Goal: Information Seeking & Learning: Understand process/instructions

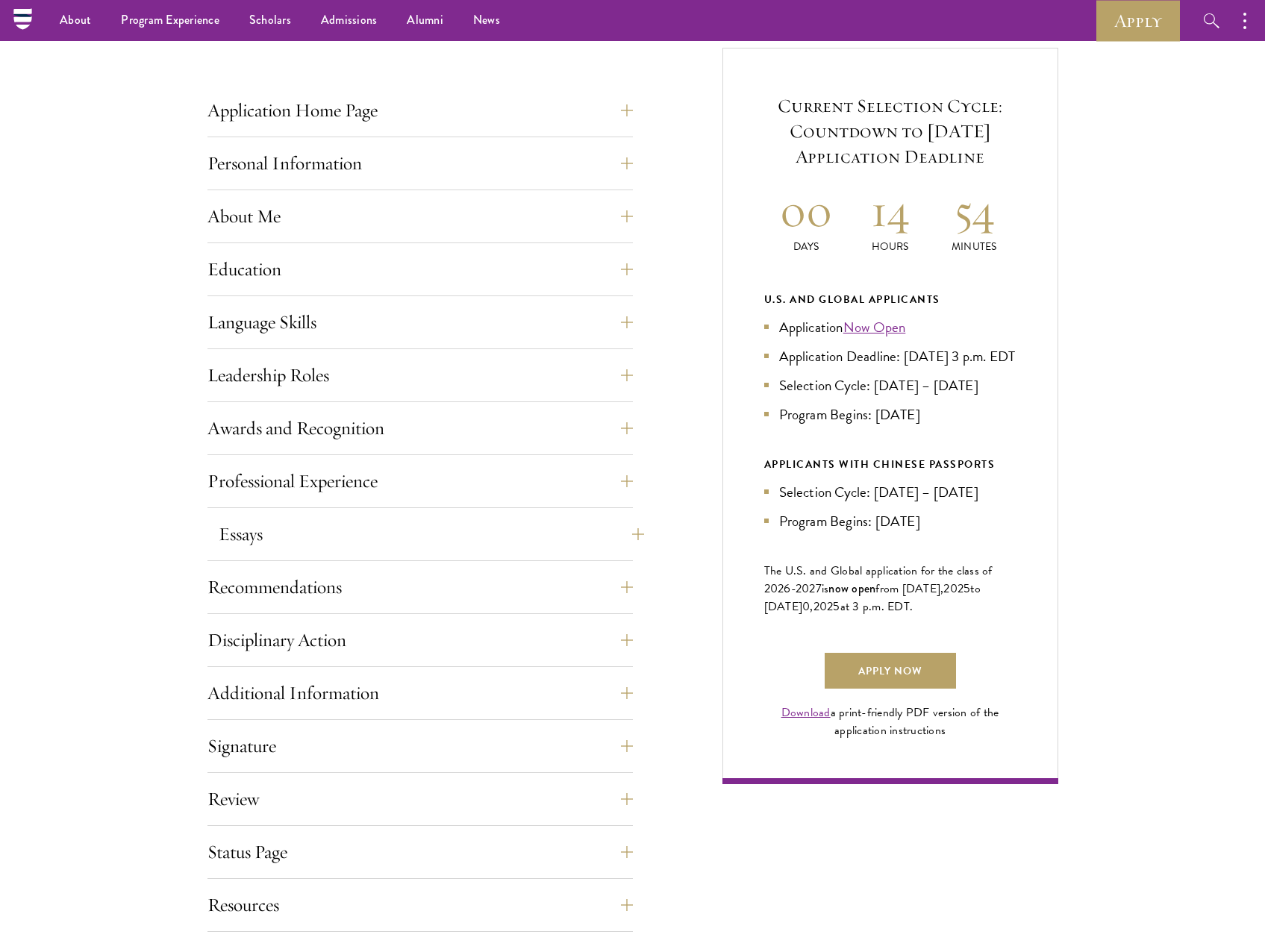
scroll to position [447, 0]
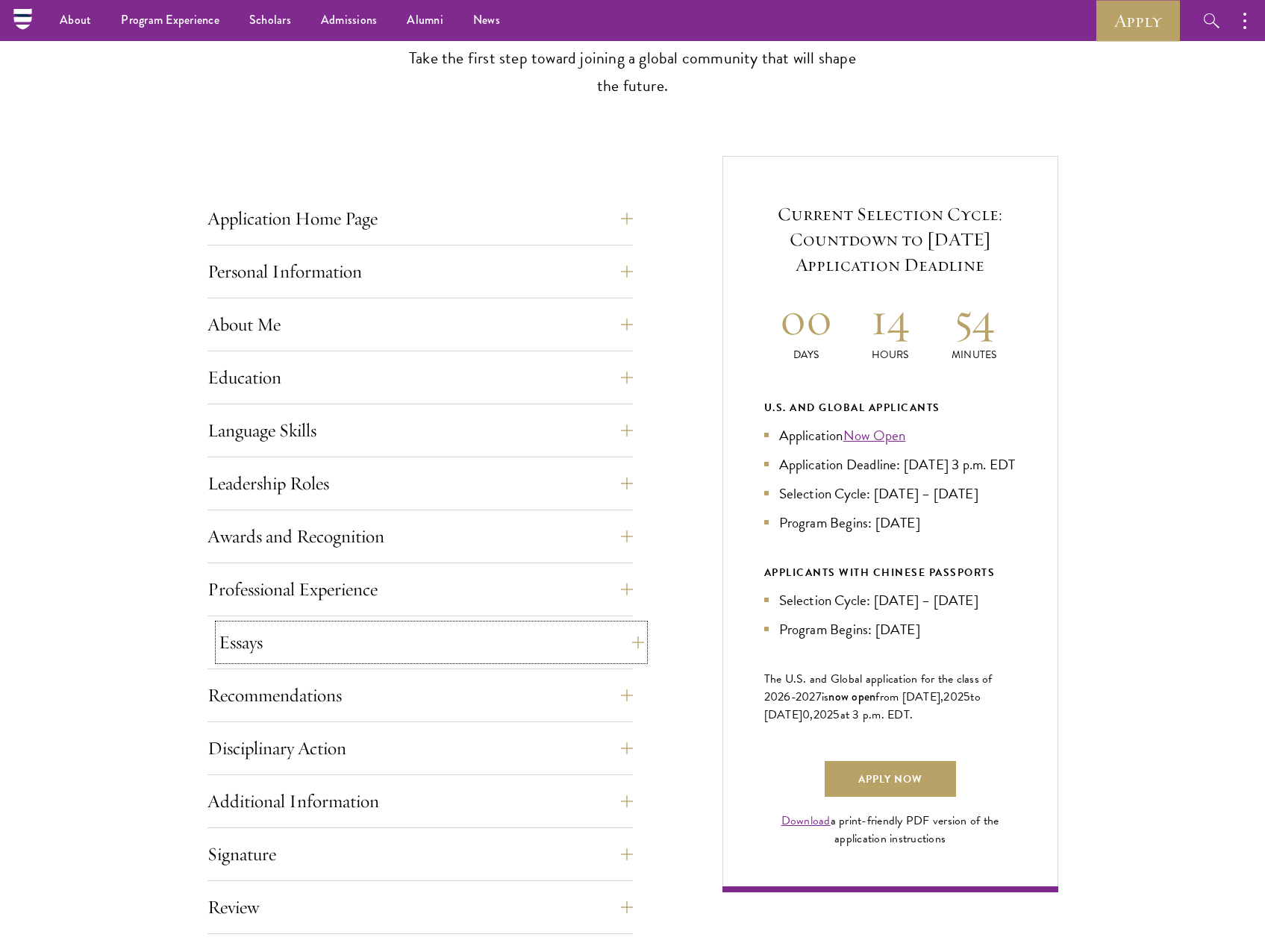
click at [376, 649] on button "Essays" at bounding box center [432, 642] width 425 height 36
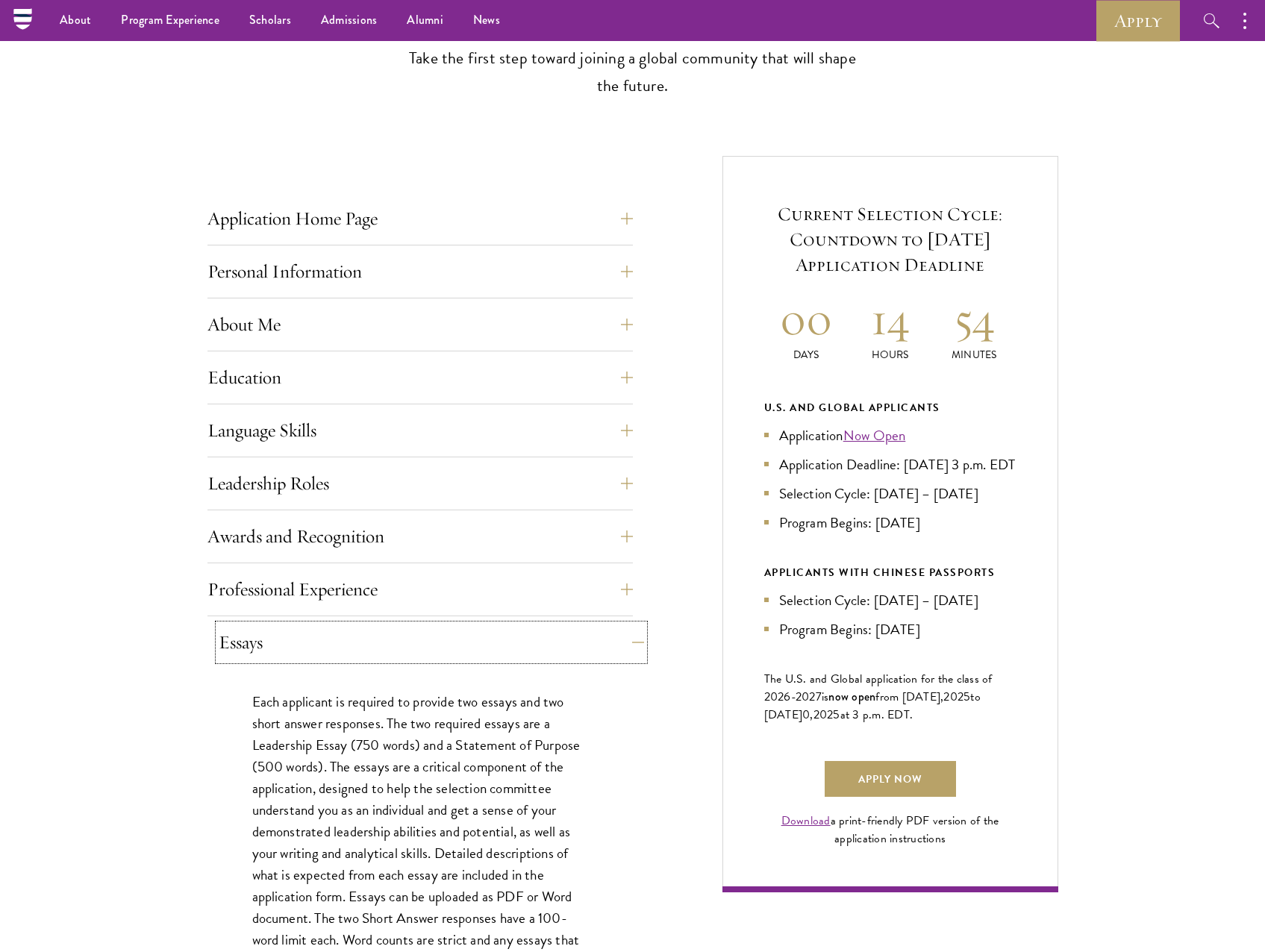
click at [373, 644] on button "Essays" at bounding box center [432, 642] width 425 height 36
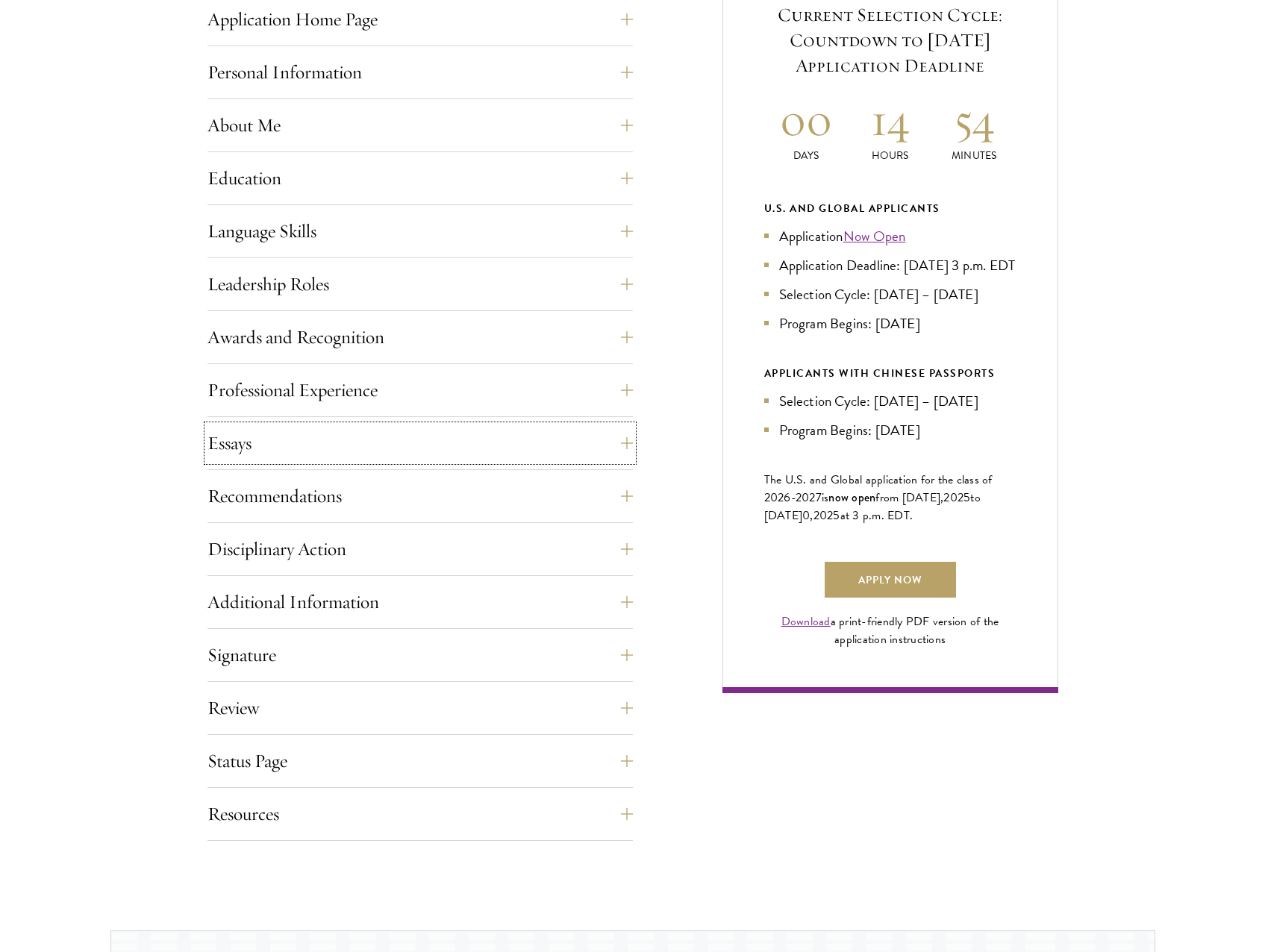
scroll to position [895, 0]
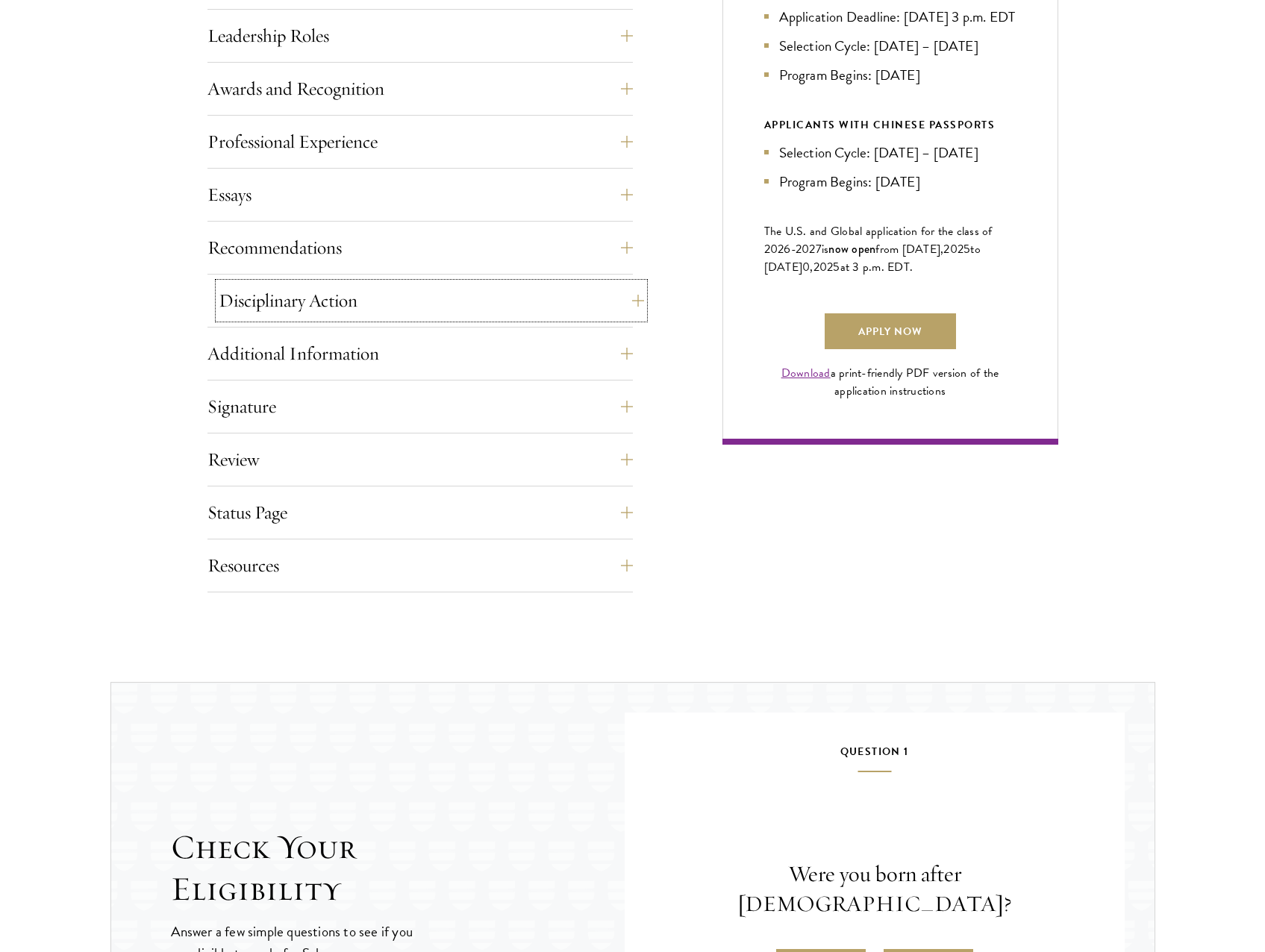
click at [345, 298] on button "Disciplinary Action" at bounding box center [432, 301] width 425 height 36
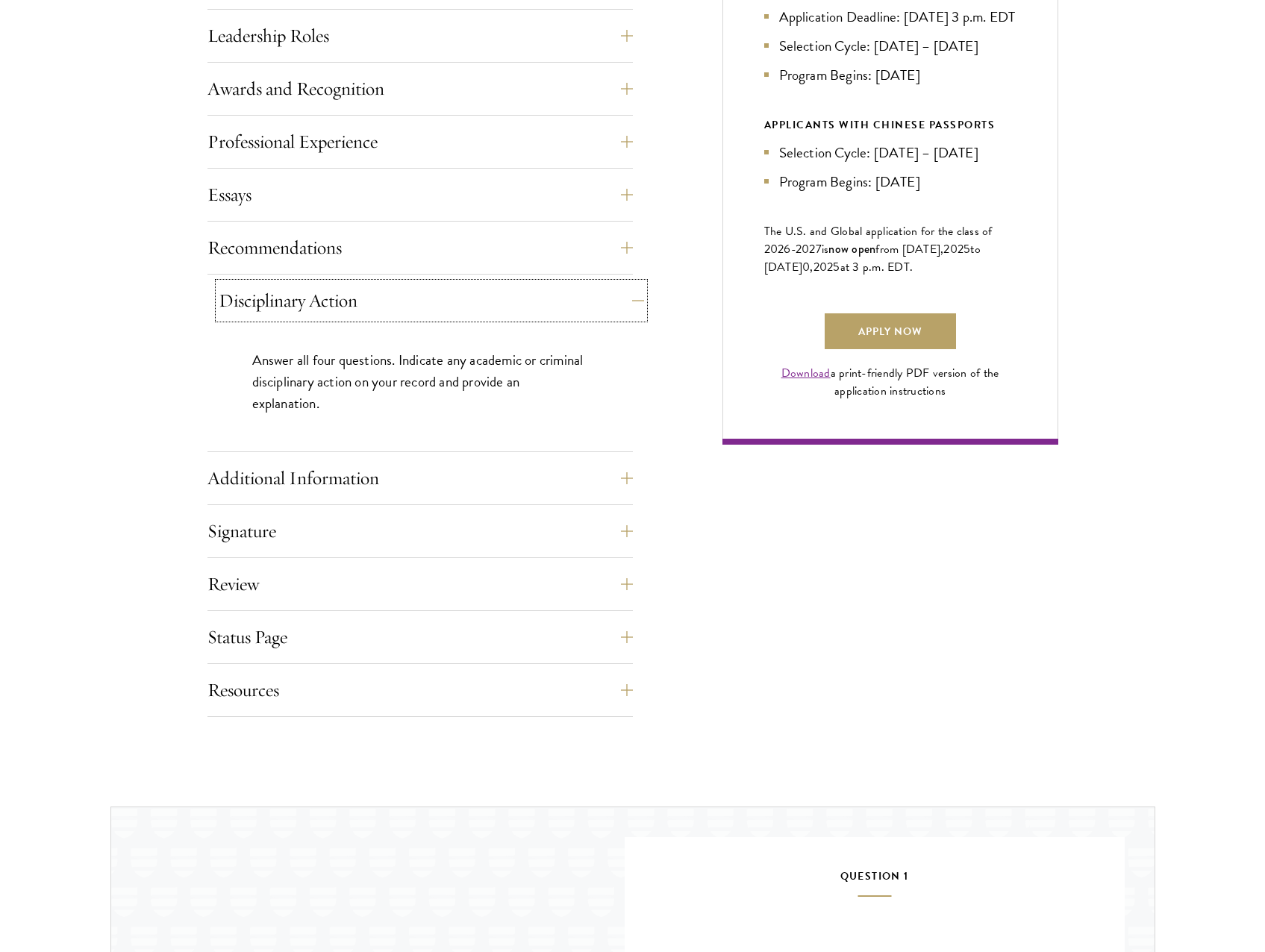
click at [345, 298] on button "Disciplinary Action" at bounding box center [432, 301] width 425 height 36
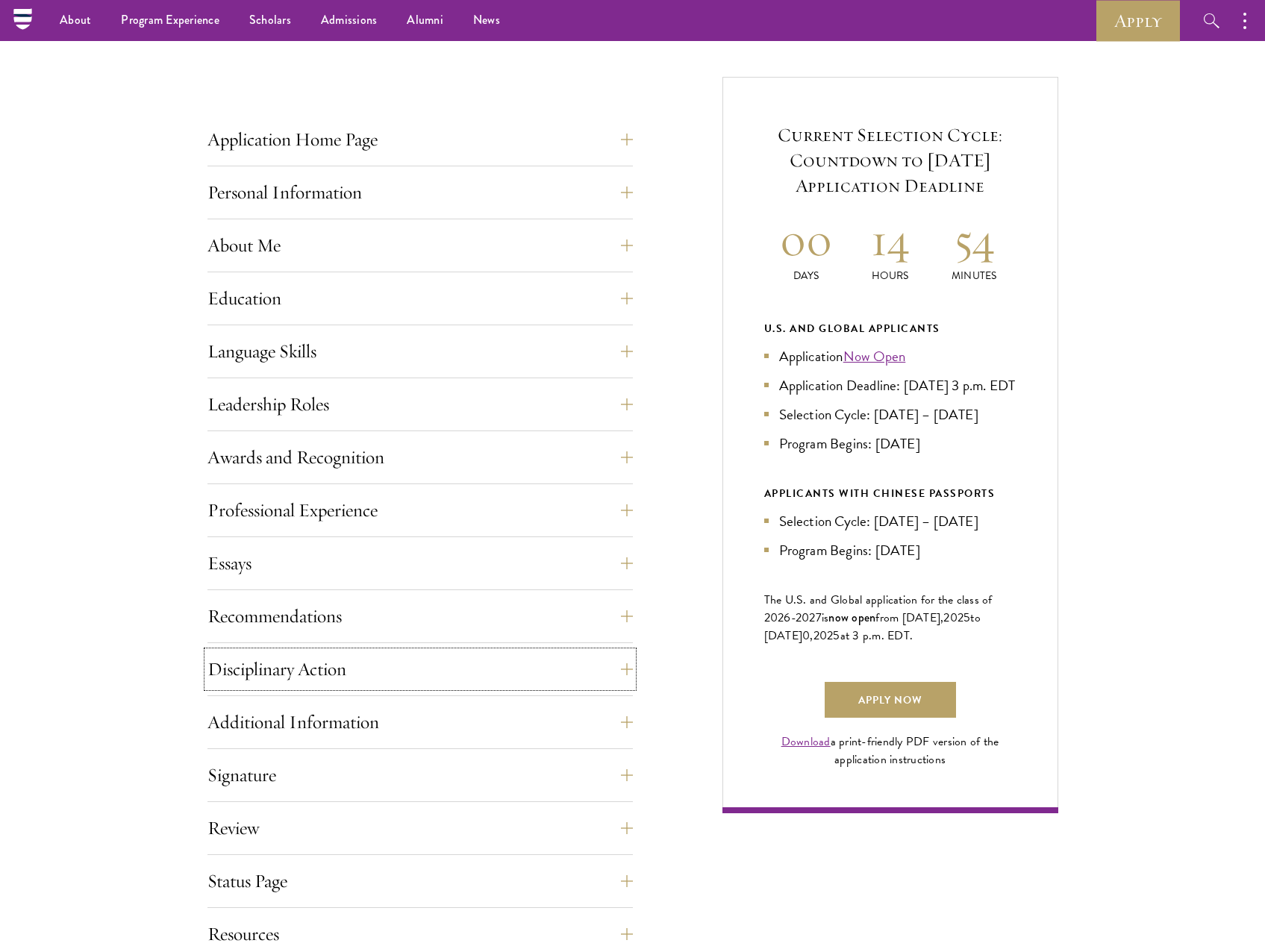
scroll to position [373, 0]
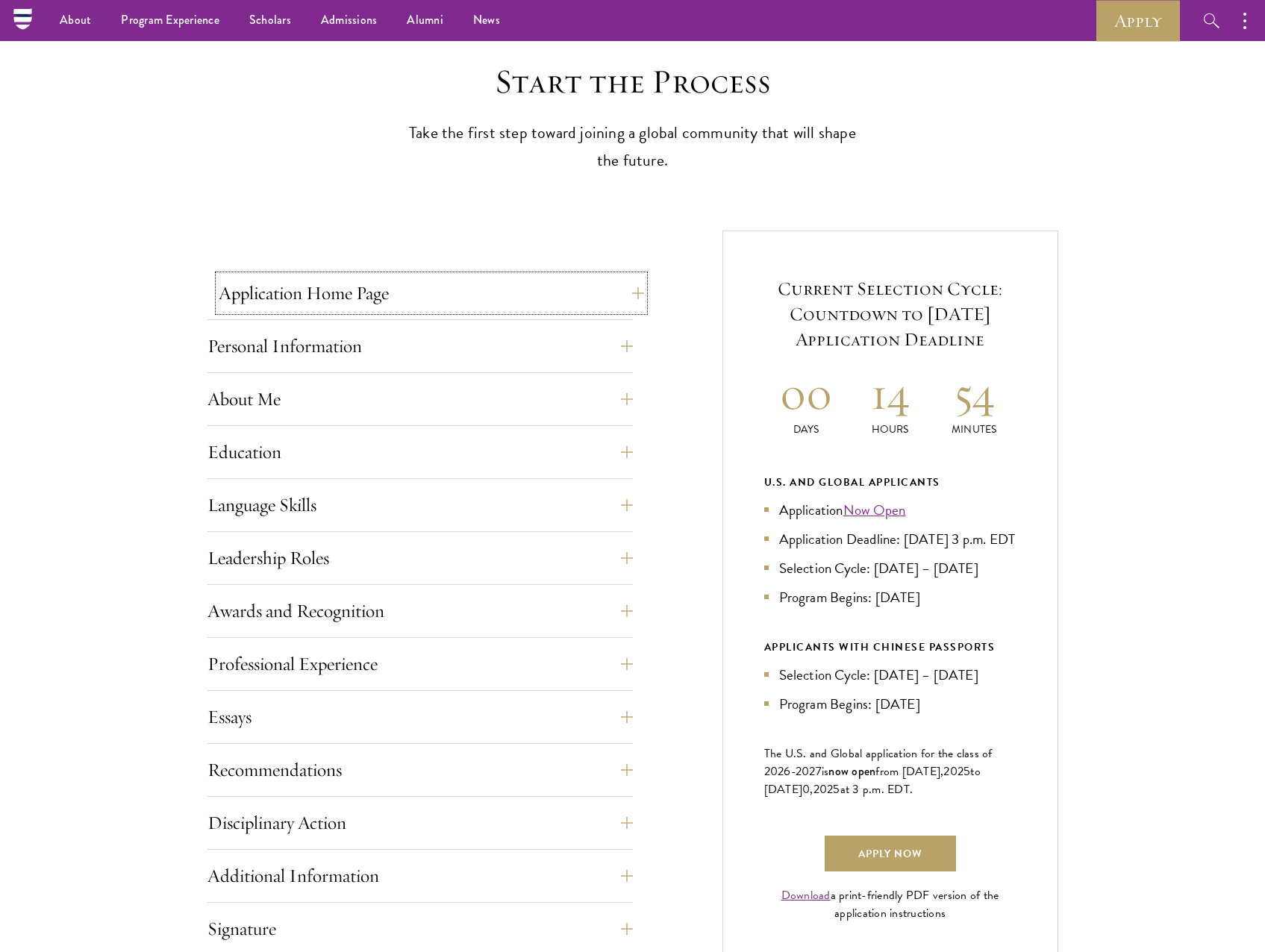
click at [430, 302] on button "Application Home Page" at bounding box center [432, 293] width 425 height 36
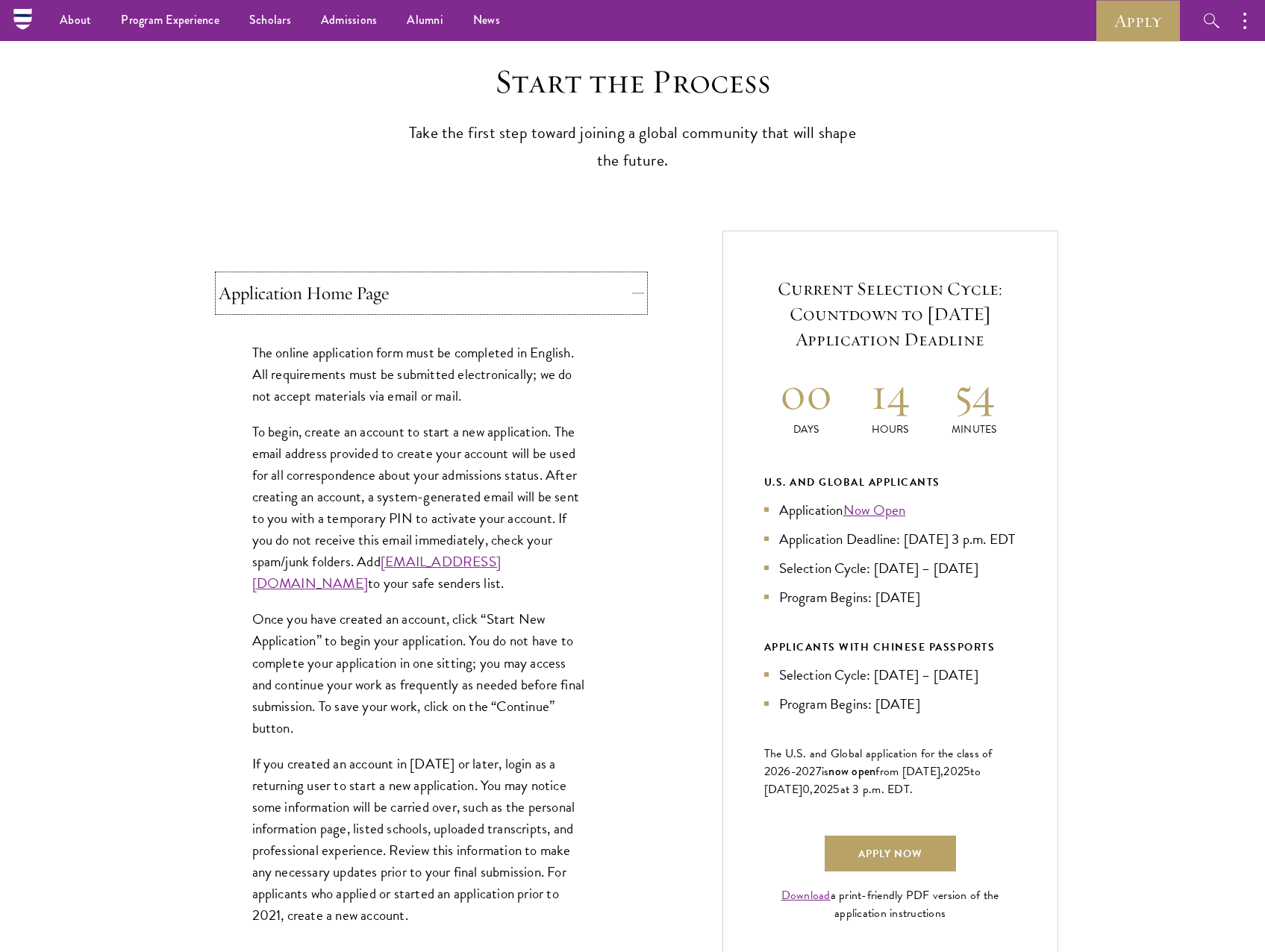
click at [430, 302] on button "Application Home Page" at bounding box center [432, 293] width 425 height 36
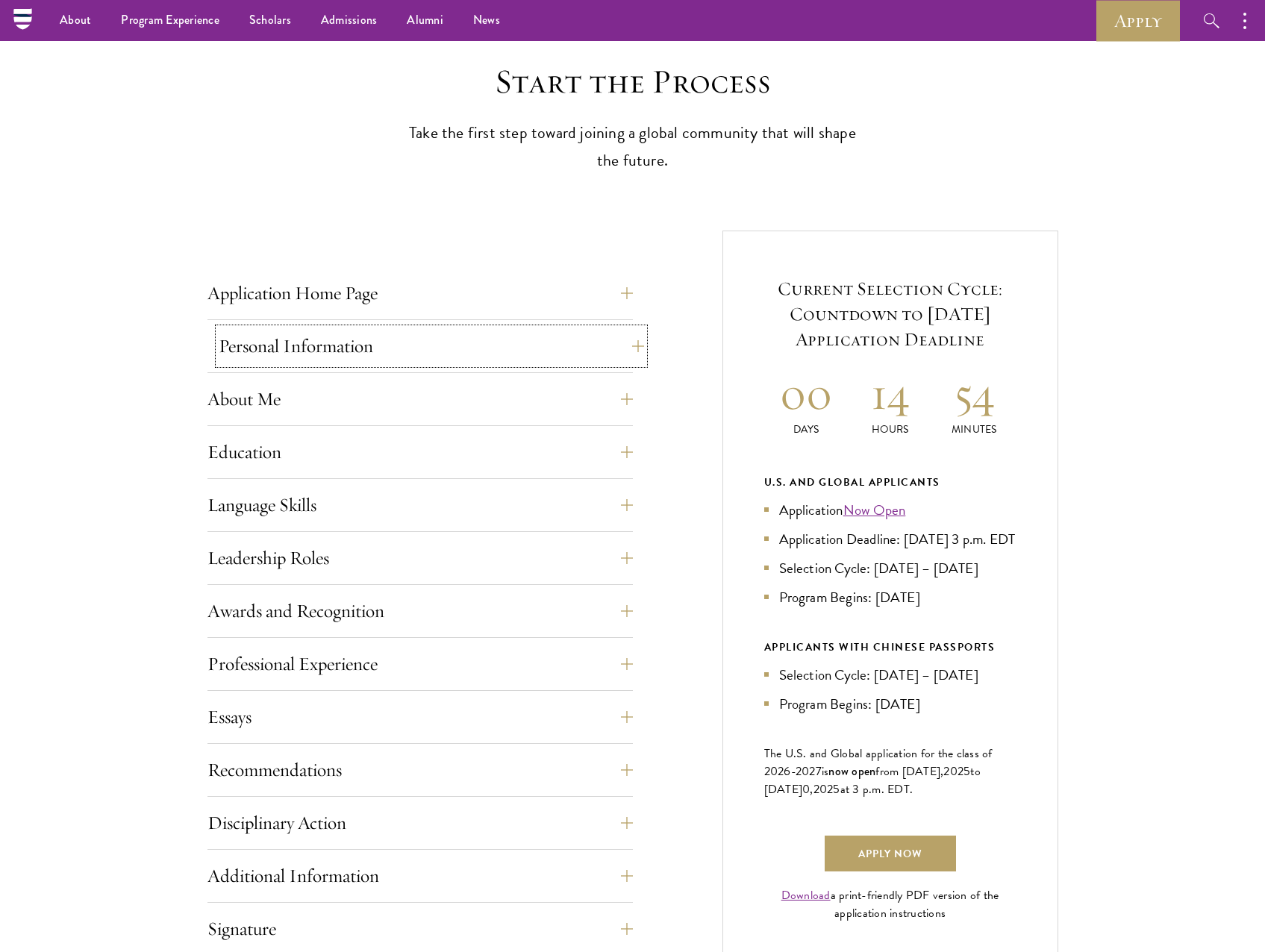
click at [415, 352] on button "Personal Information" at bounding box center [432, 345] width 425 height 36
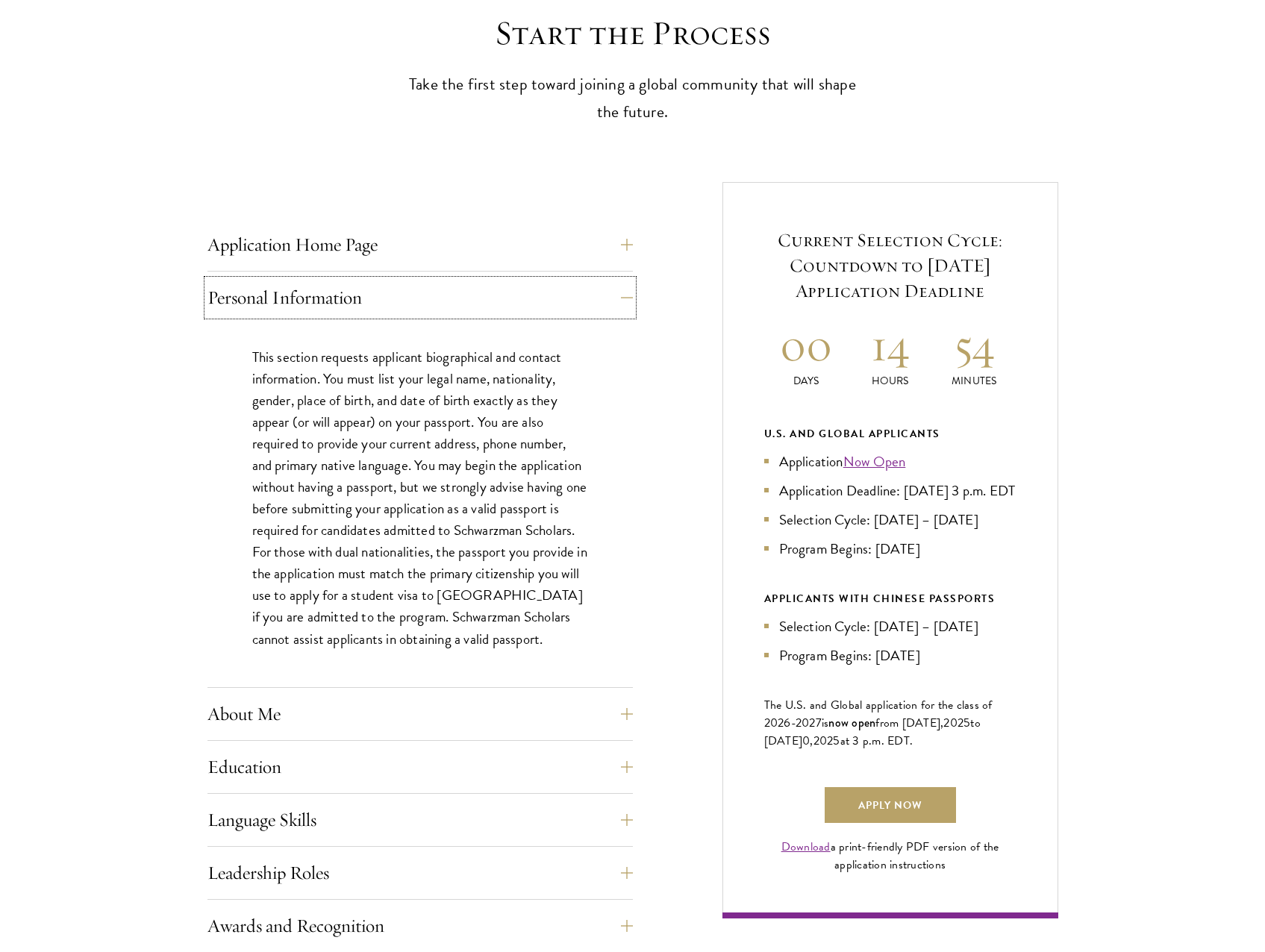
scroll to position [447, 0]
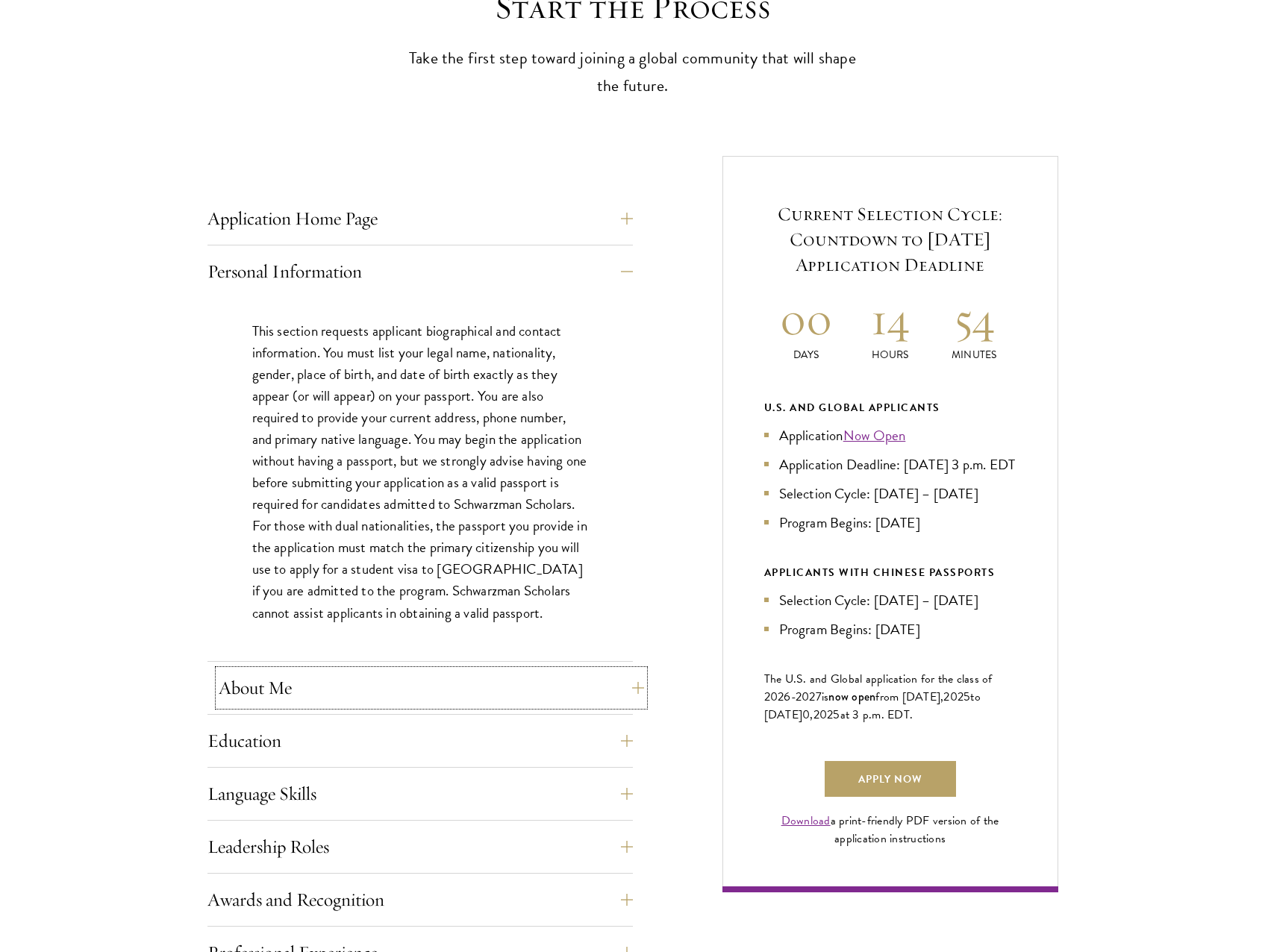
click at [367, 677] on button "About Me" at bounding box center [432, 687] width 425 height 36
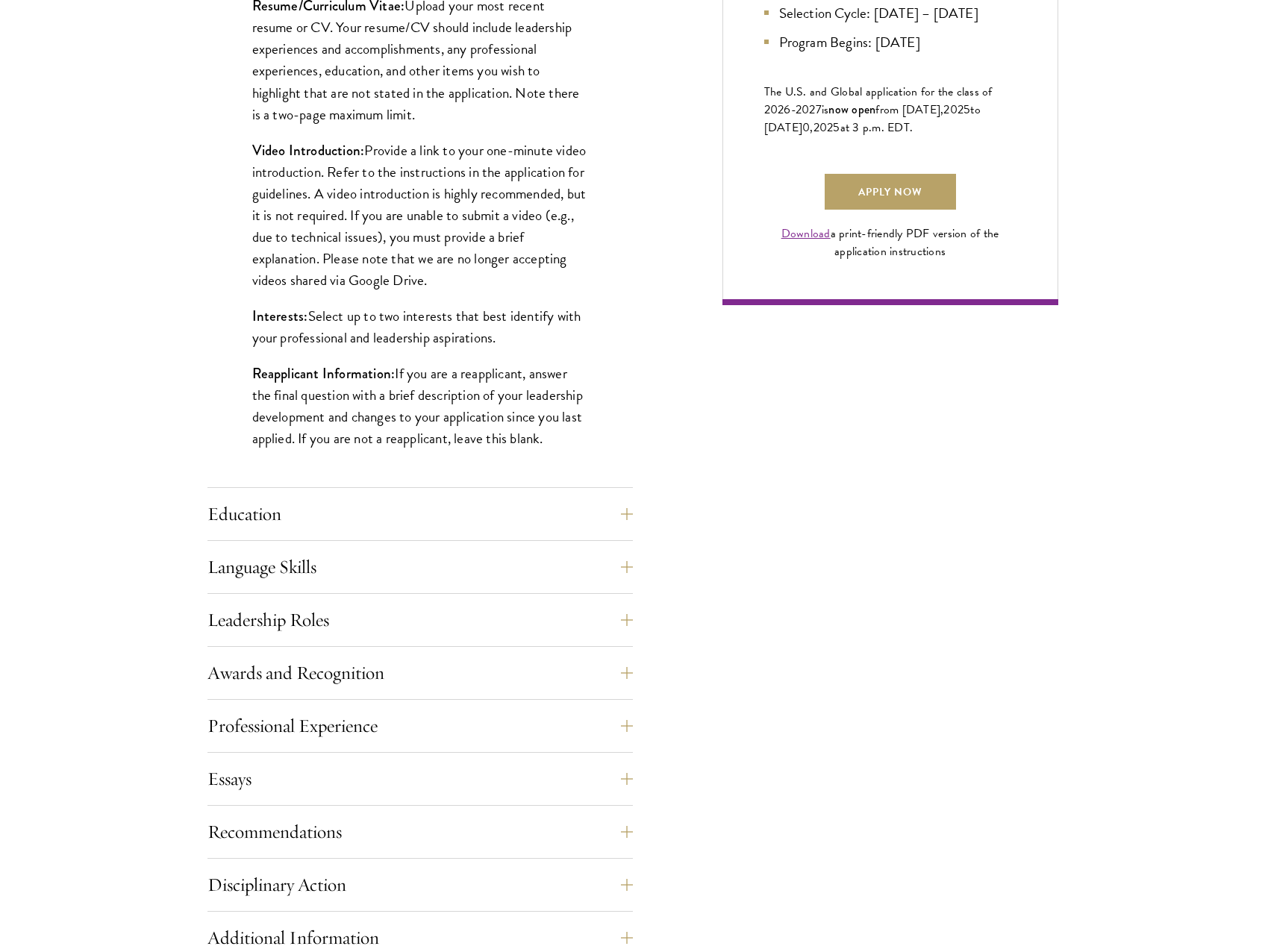
scroll to position [1044, 0]
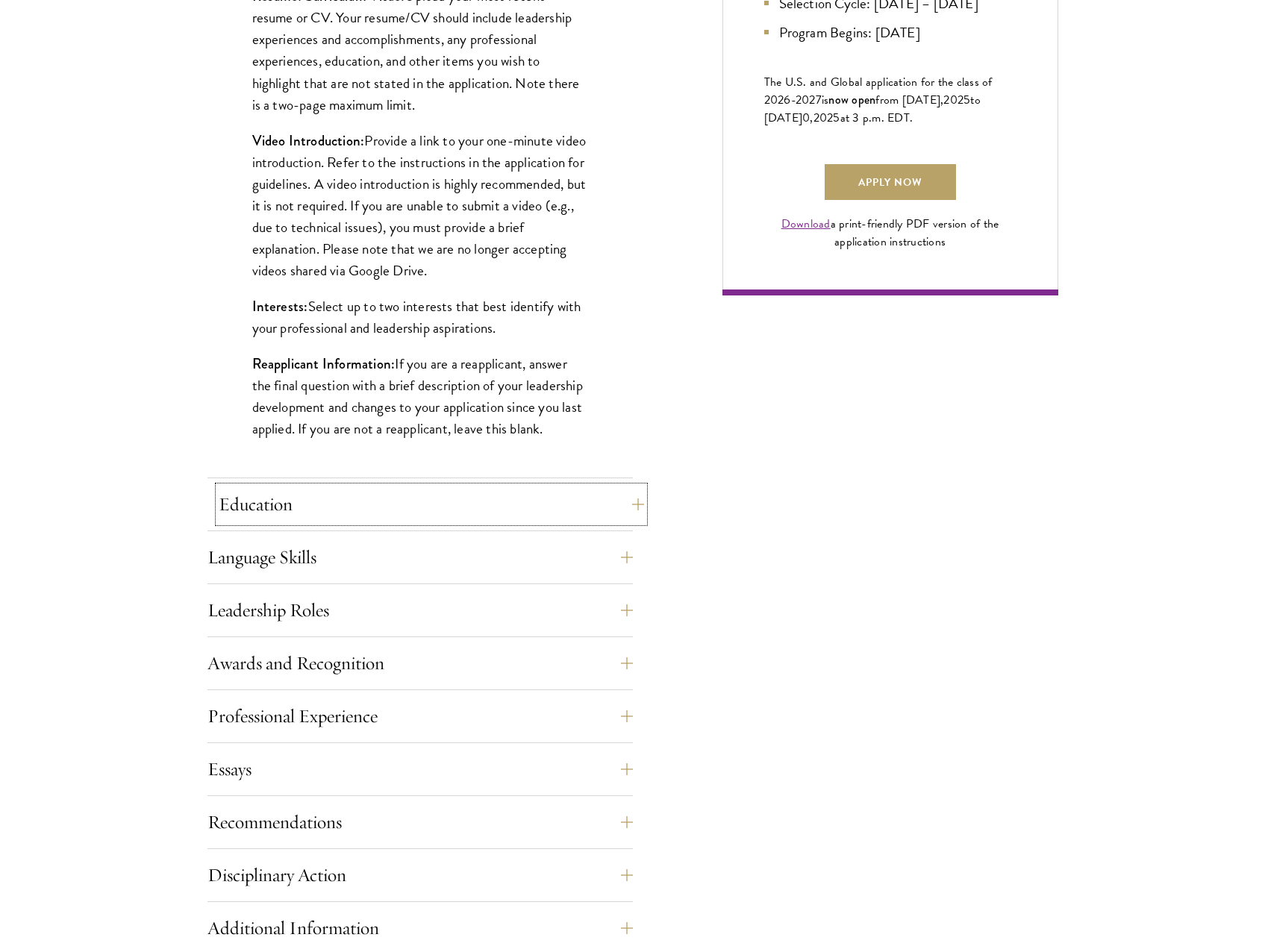
click at [411, 509] on button "Education" at bounding box center [432, 504] width 425 height 36
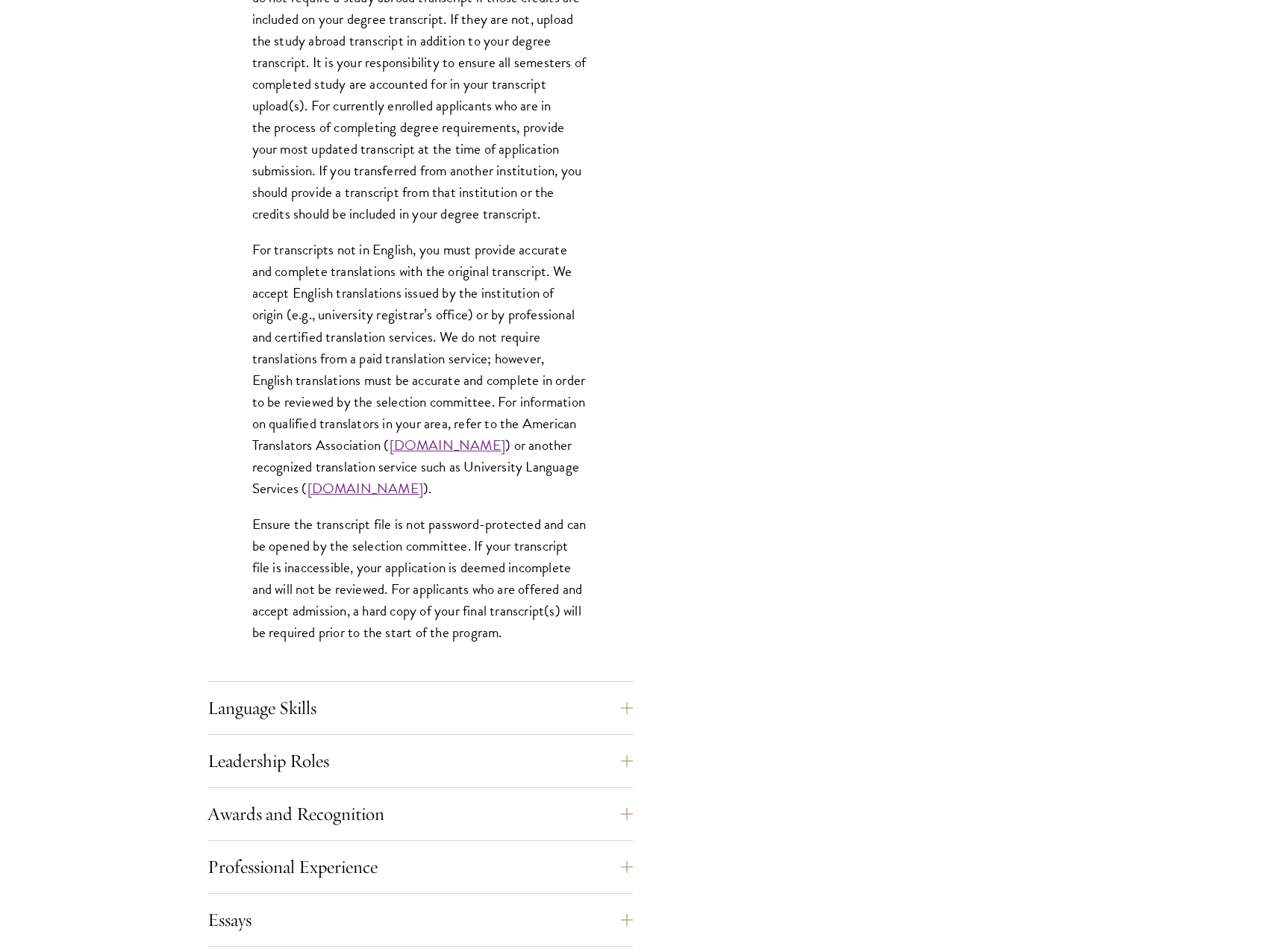
scroll to position [1940, 0]
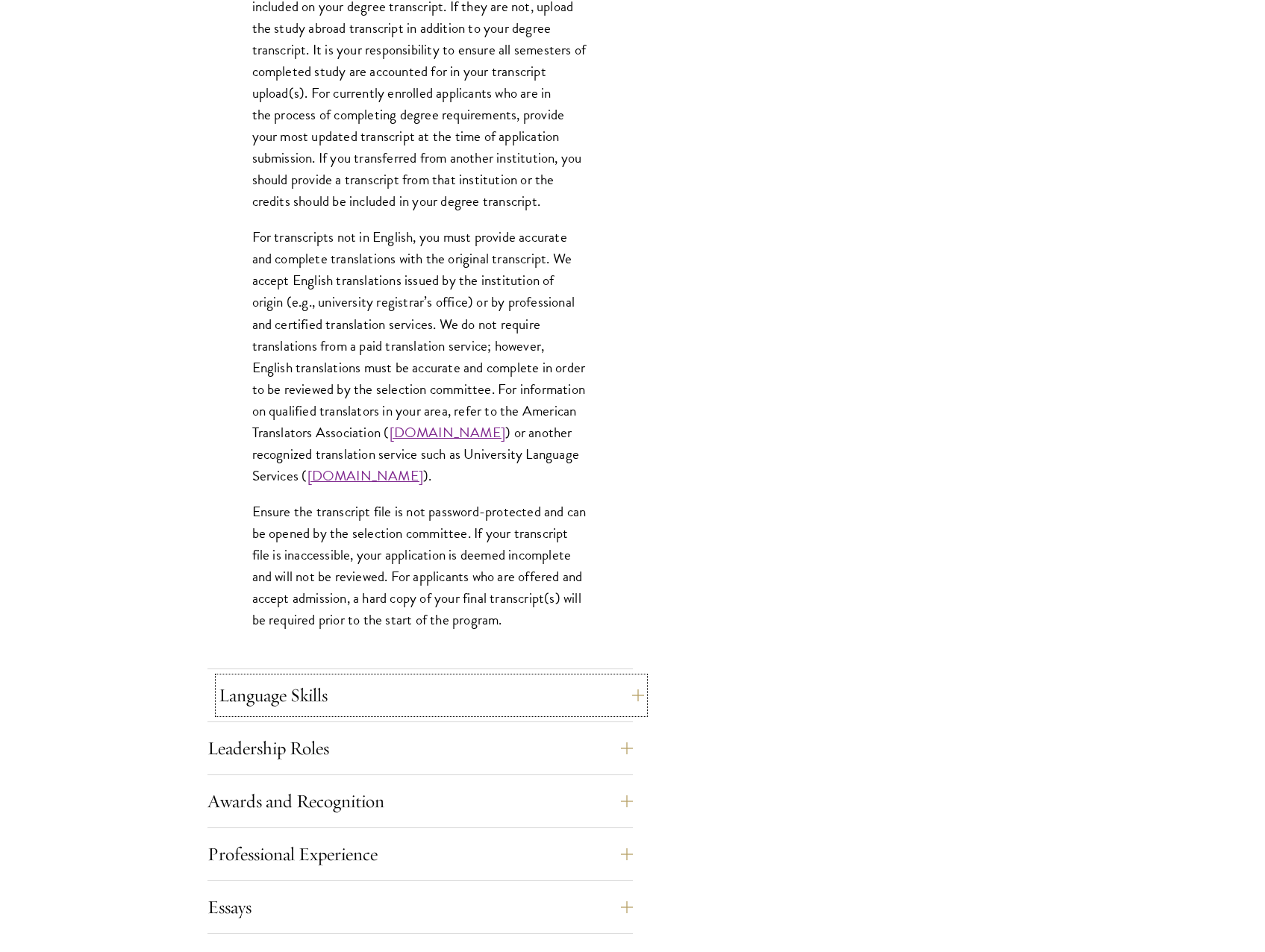
click at [377, 703] on button "Language Skills" at bounding box center [432, 695] width 425 height 36
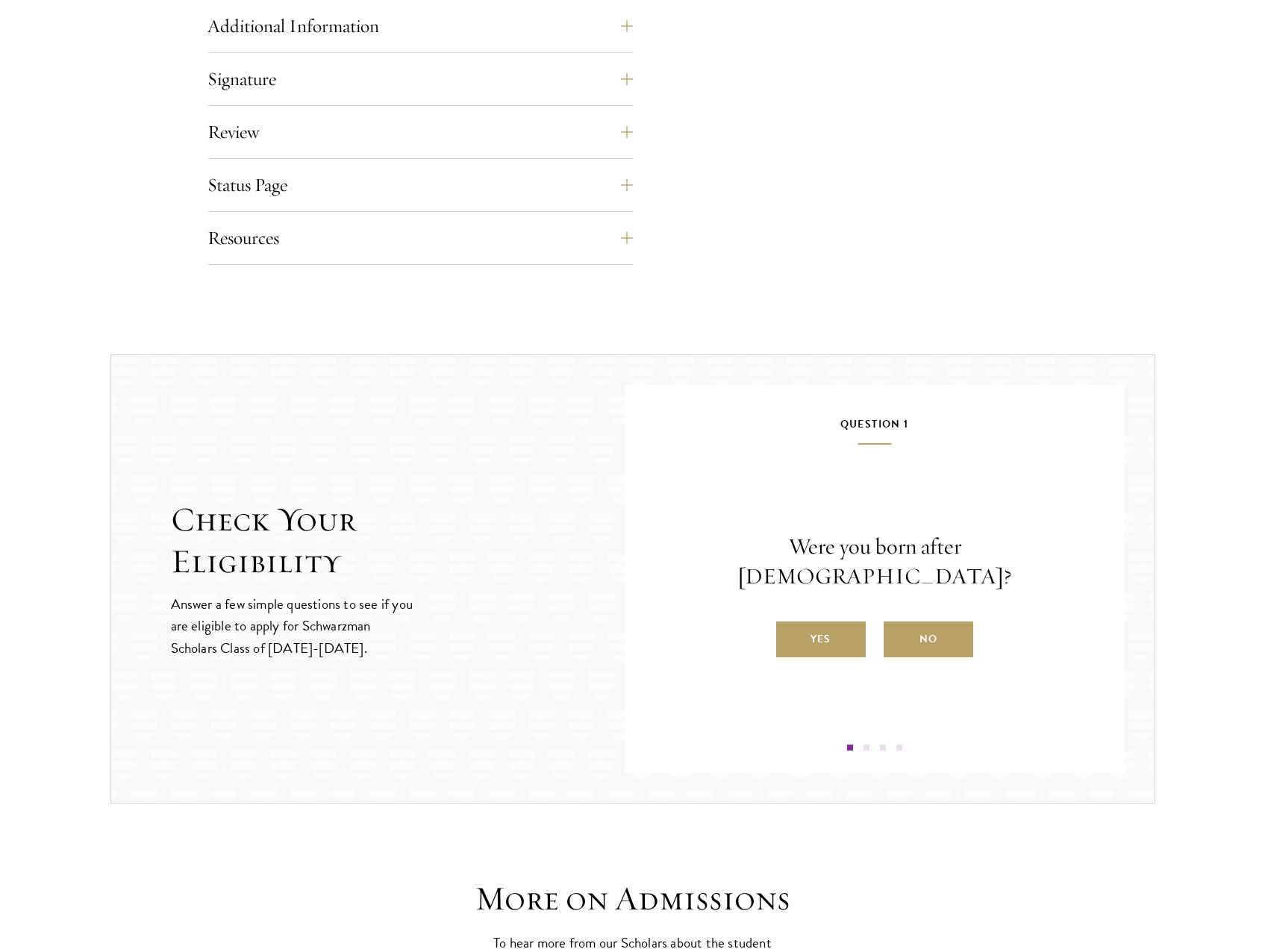
scroll to position [1963, 0]
click at [814, 620] on label "Yes" at bounding box center [821, 637] width 90 height 36
click at [789, 621] on input "Yes" at bounding box center [782, 628] width 13 height 13
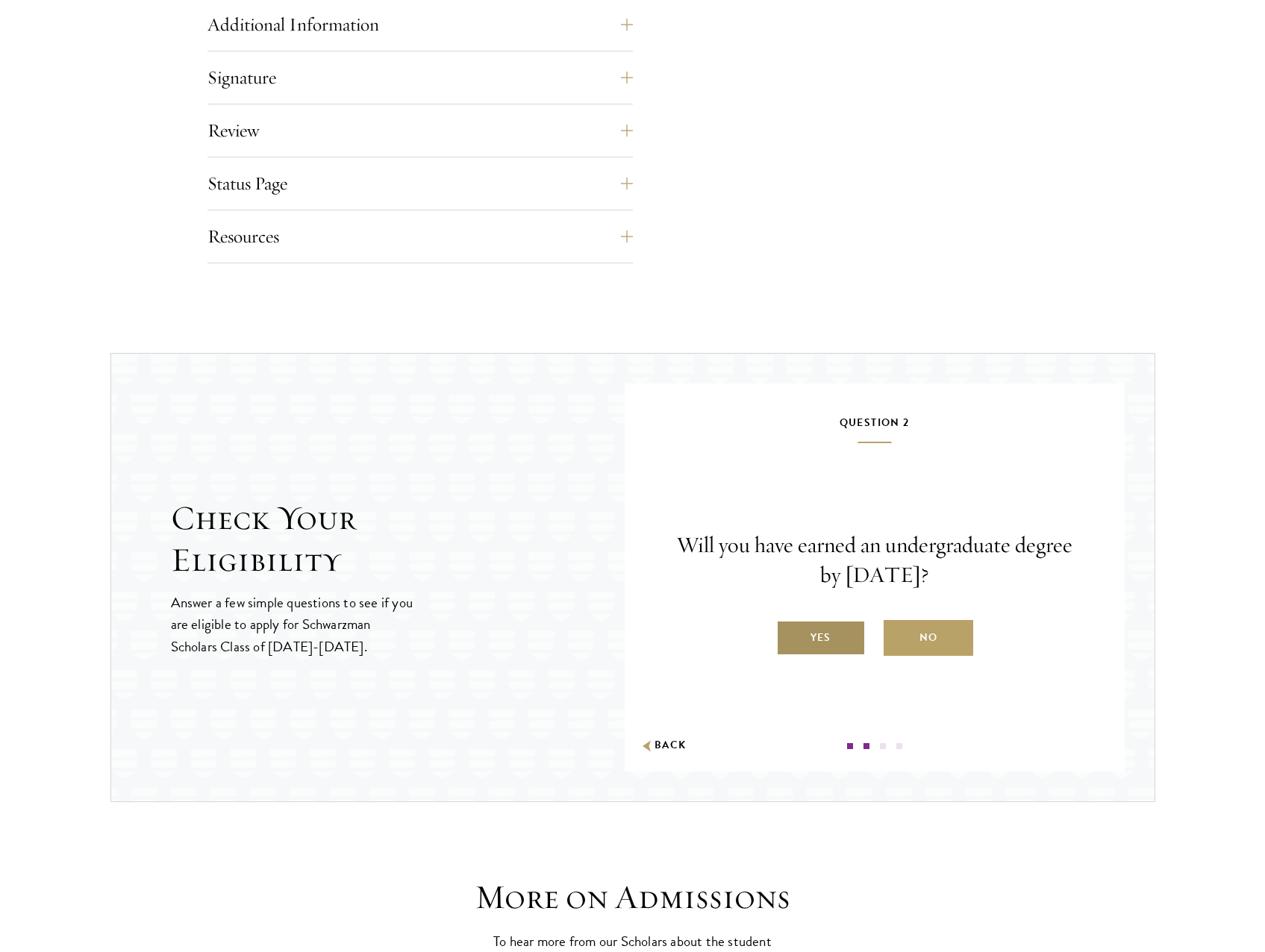
click at [816, 636] on label "Yes" at bounding box center [821, 637] width 90 height 36
click at [789, 635] on input "Yes" at bounding box center [782, 628] width 13 height 13
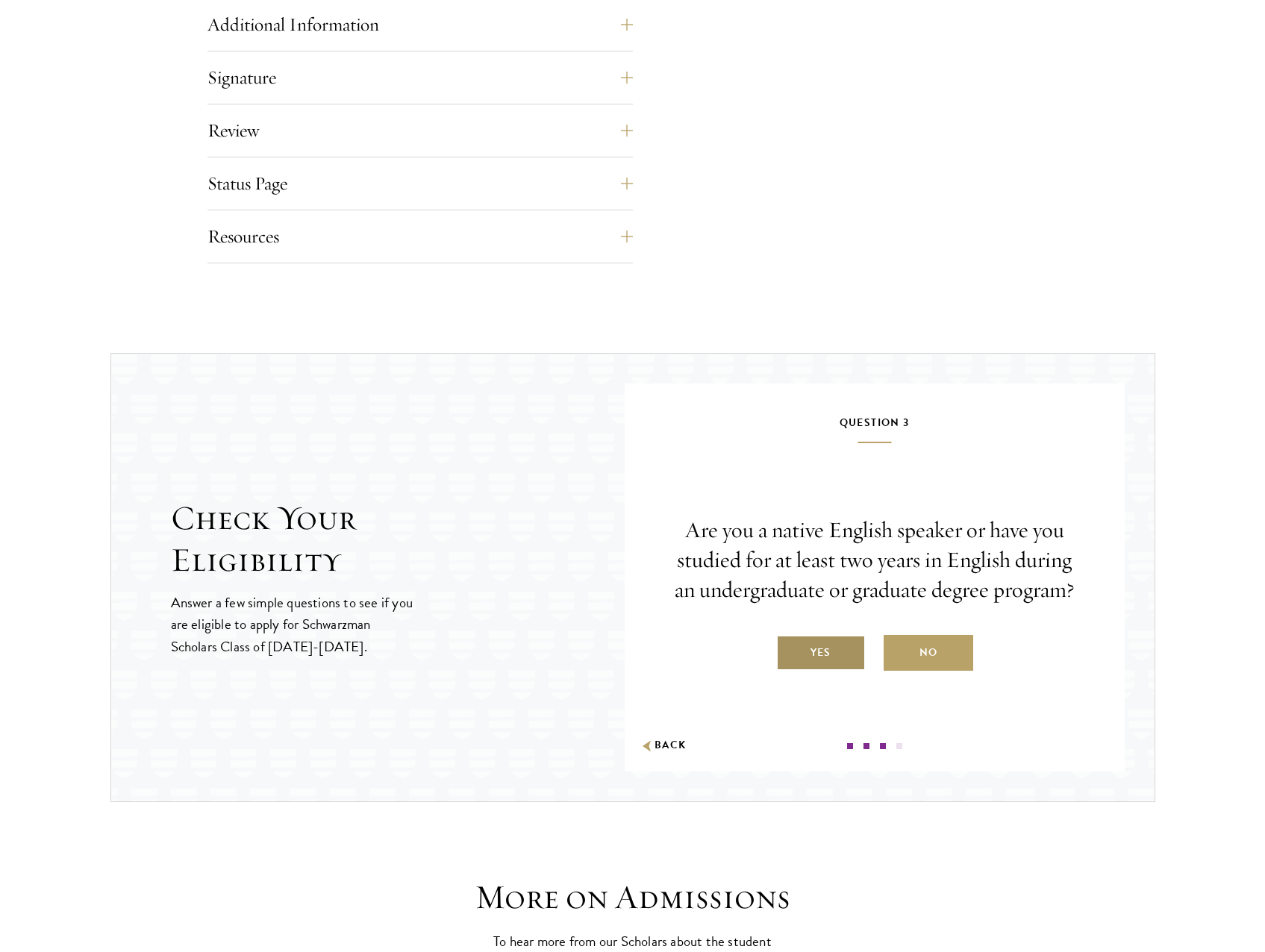
click at [830, 654] on label "Yes" at bounding box center [821, 652] width 90 height 36
click at [789, 650] on input "Yes" at bounding box center [782, 643] width 13 height 13
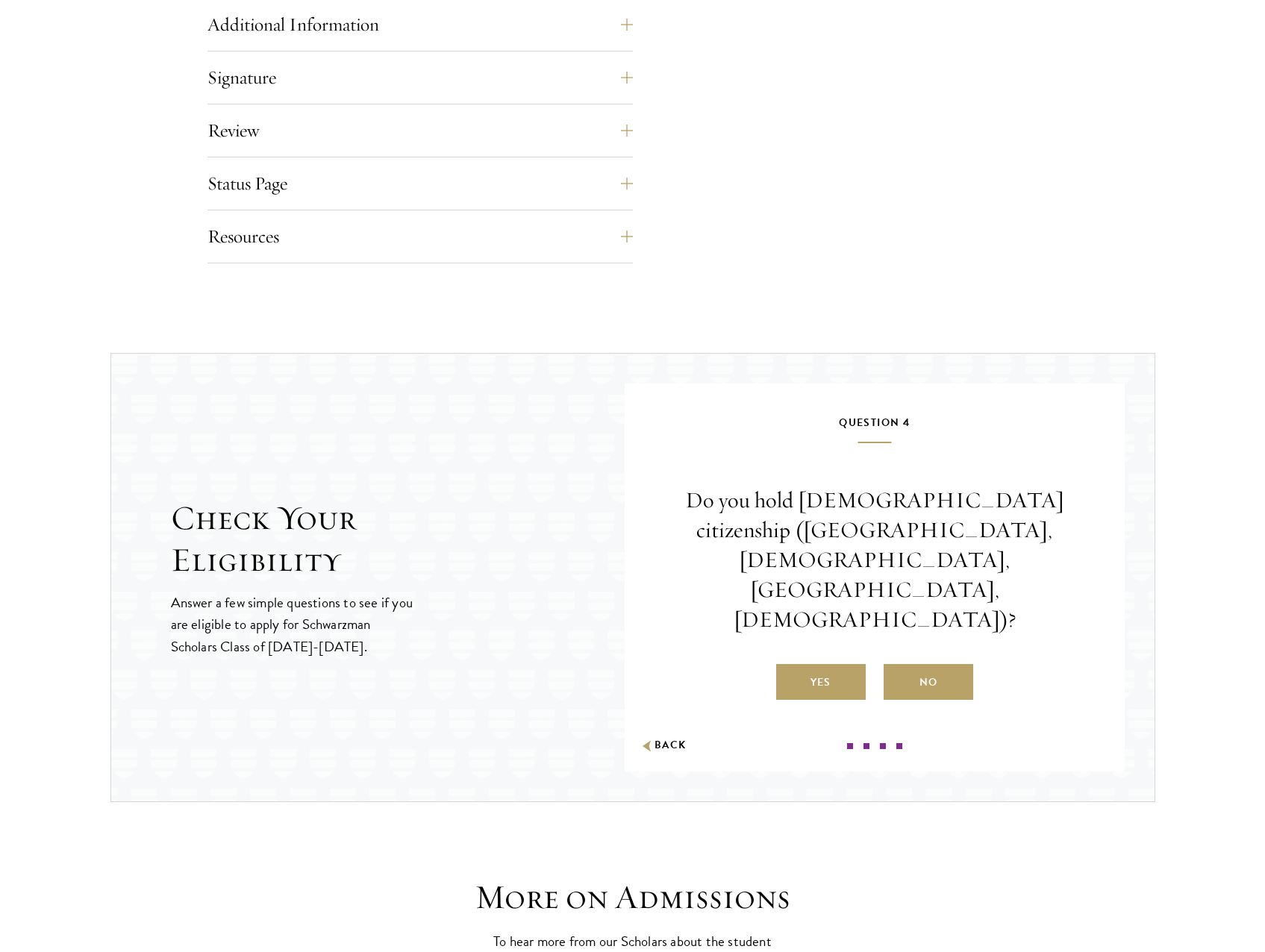
click at [946, 664] on label "No" at bounding box center [928, 681] width 90 height 36
click at [897, 666] on input "No" at bounding box center [890, 672] width 13 height 13
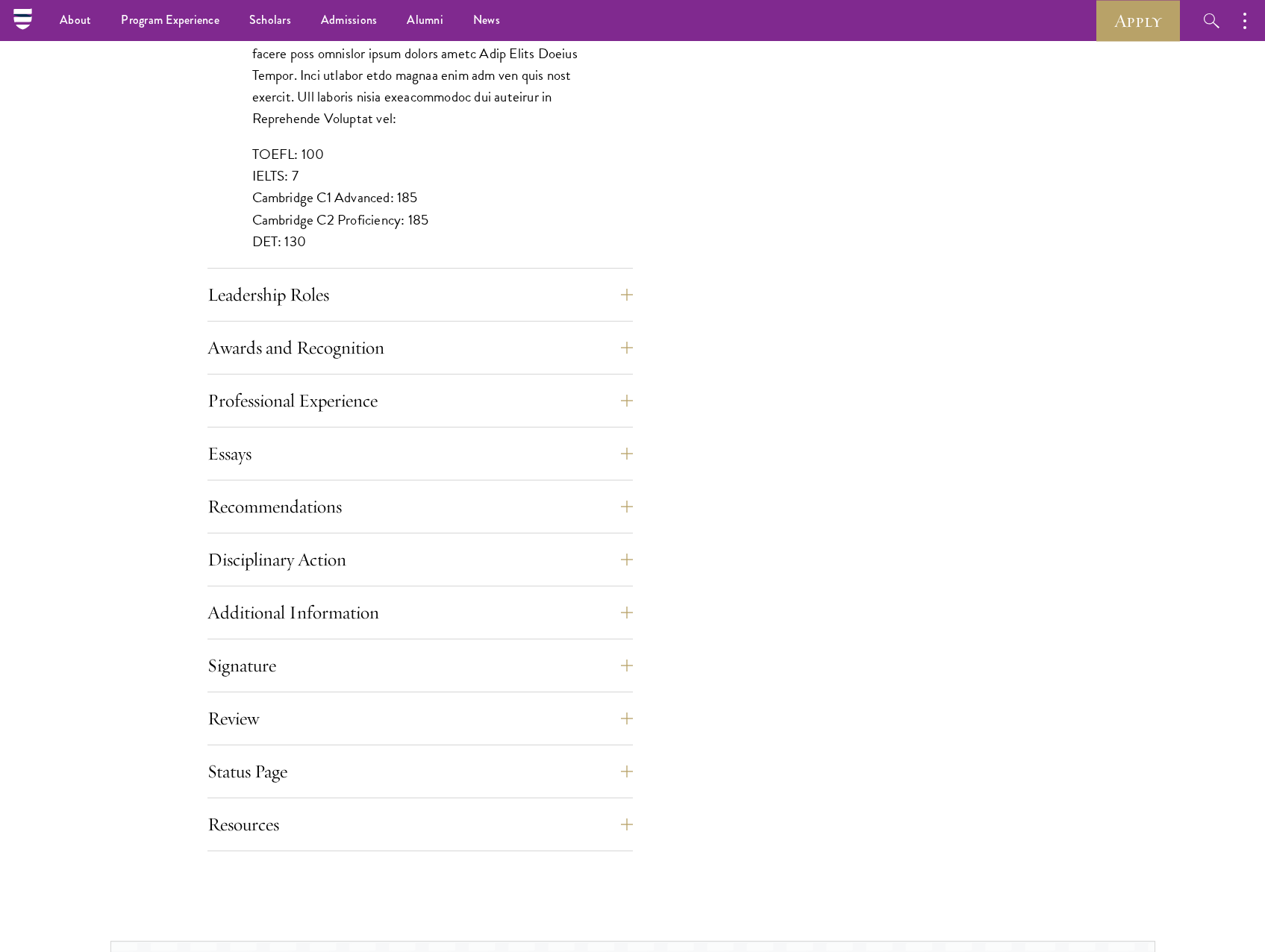
scroll to position [1366, 0]
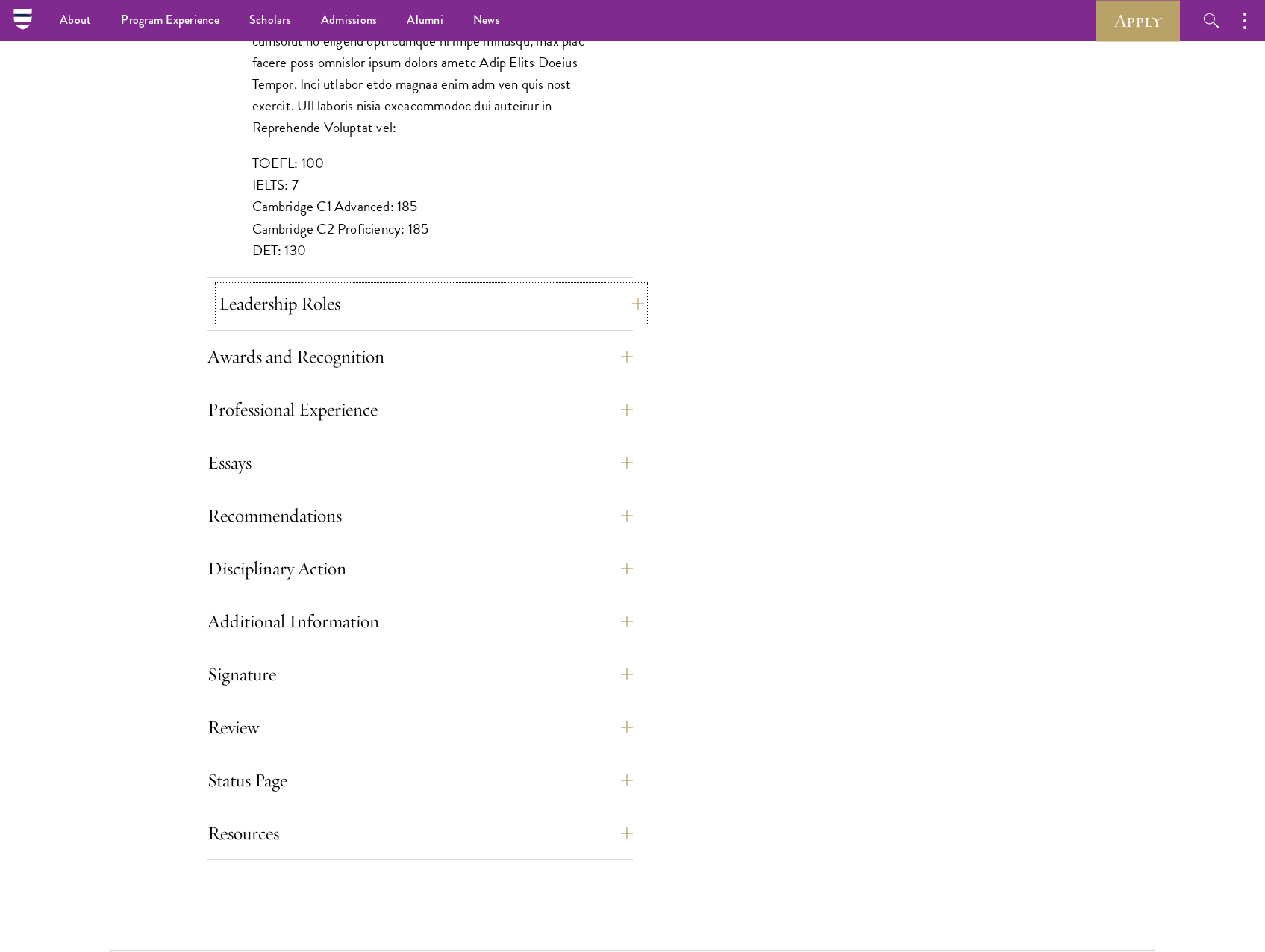
click at [485, 302] on button "Leadership Roles" at bounding box center [432, 303] width 425 height 36
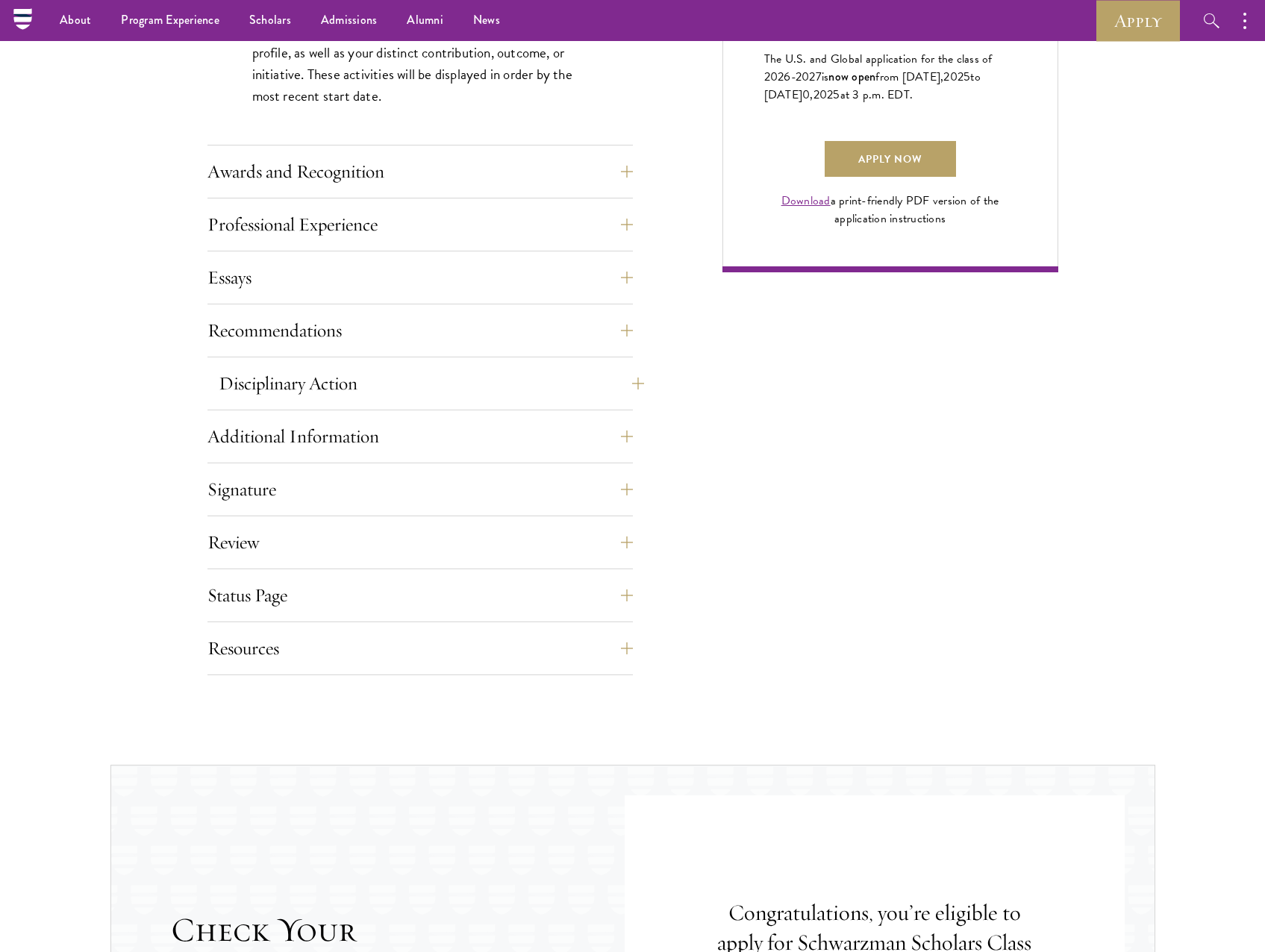
scroll to position [769, 0]
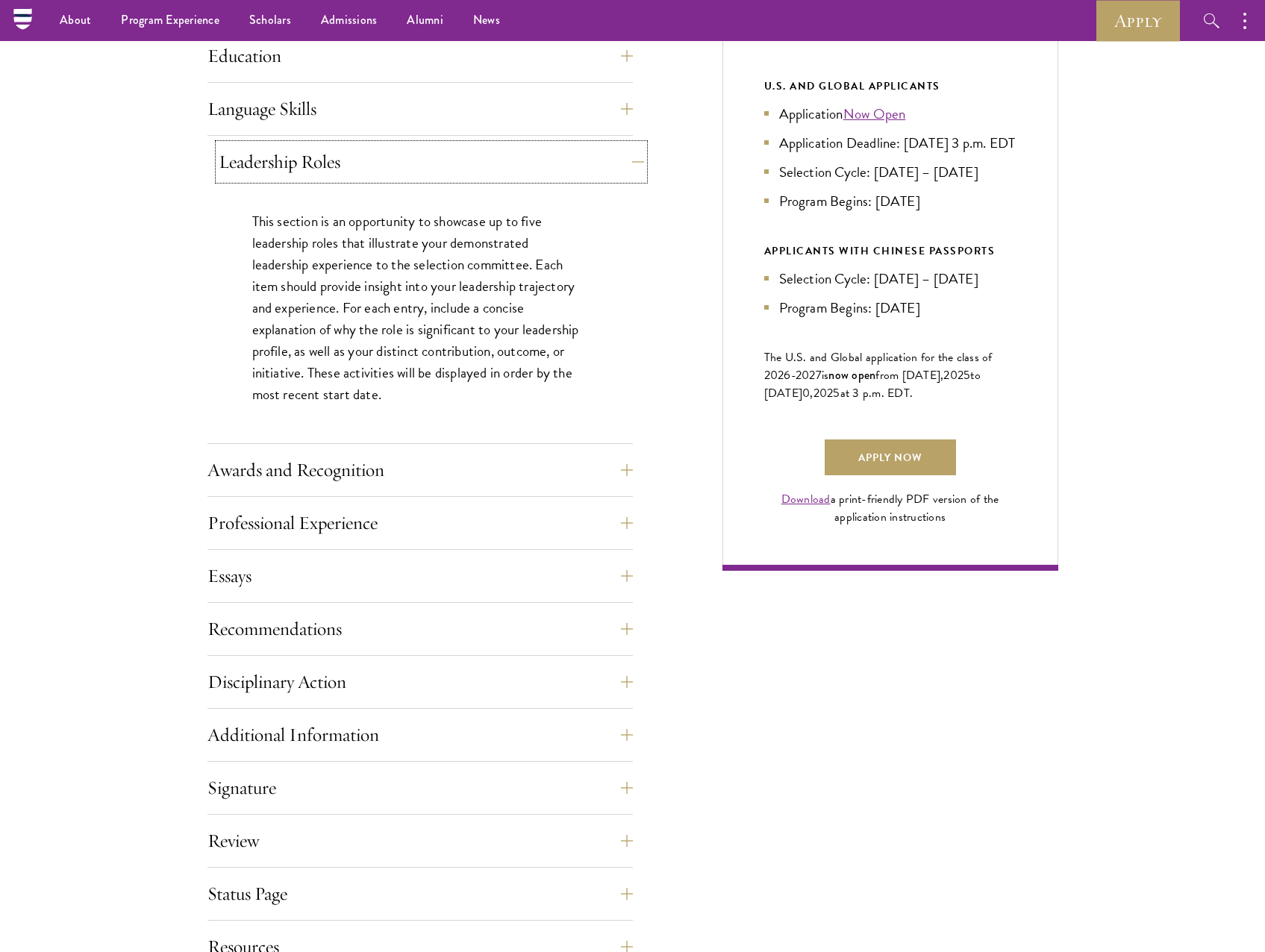
click at [506, 178] on button "Leadership Roles" at bounding box center [432, 162] width 425 height 36
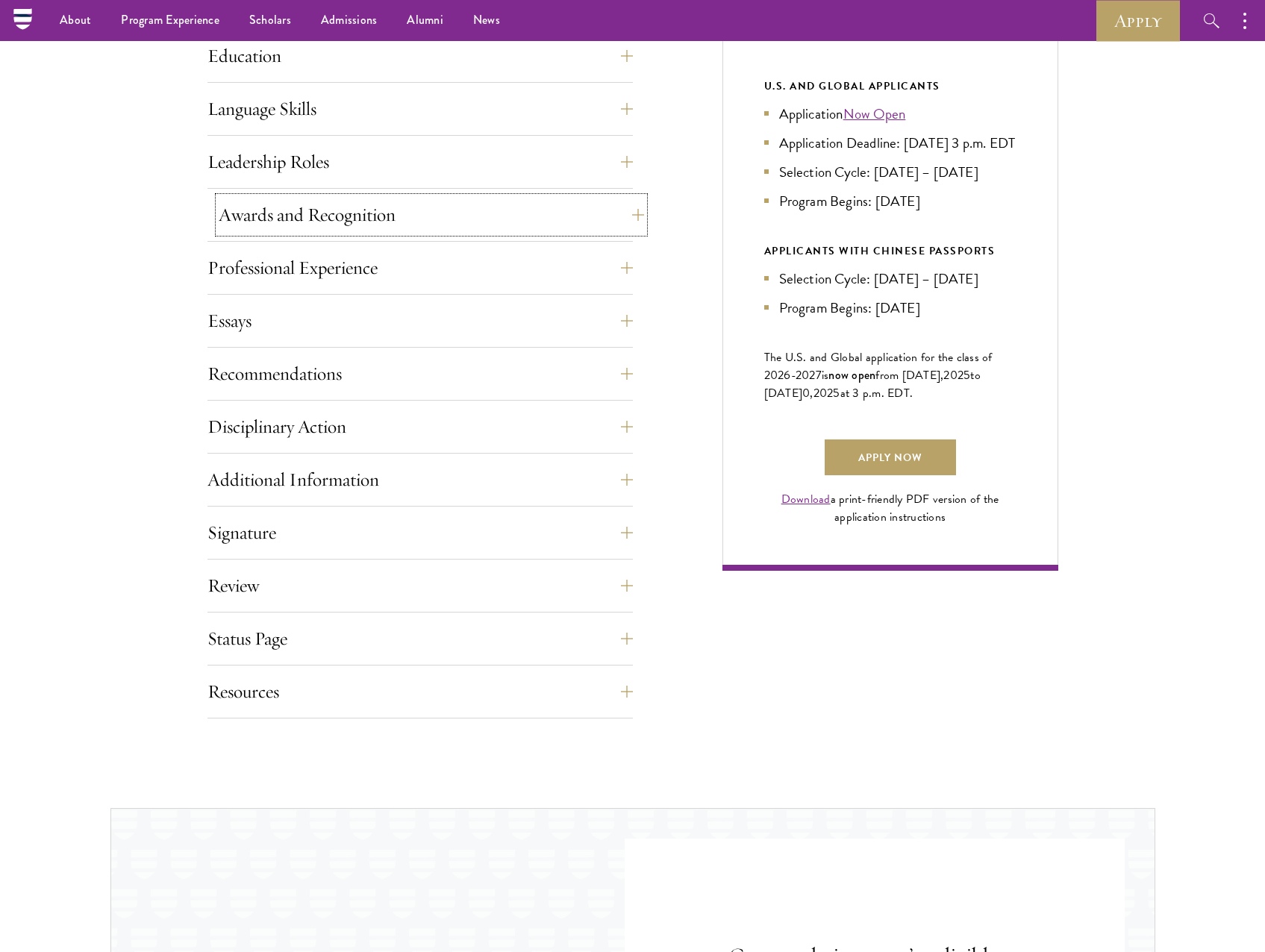
click at [534, 205] on button "Awards and Recognition" at bounding box center [432, 214] width 425 height 36
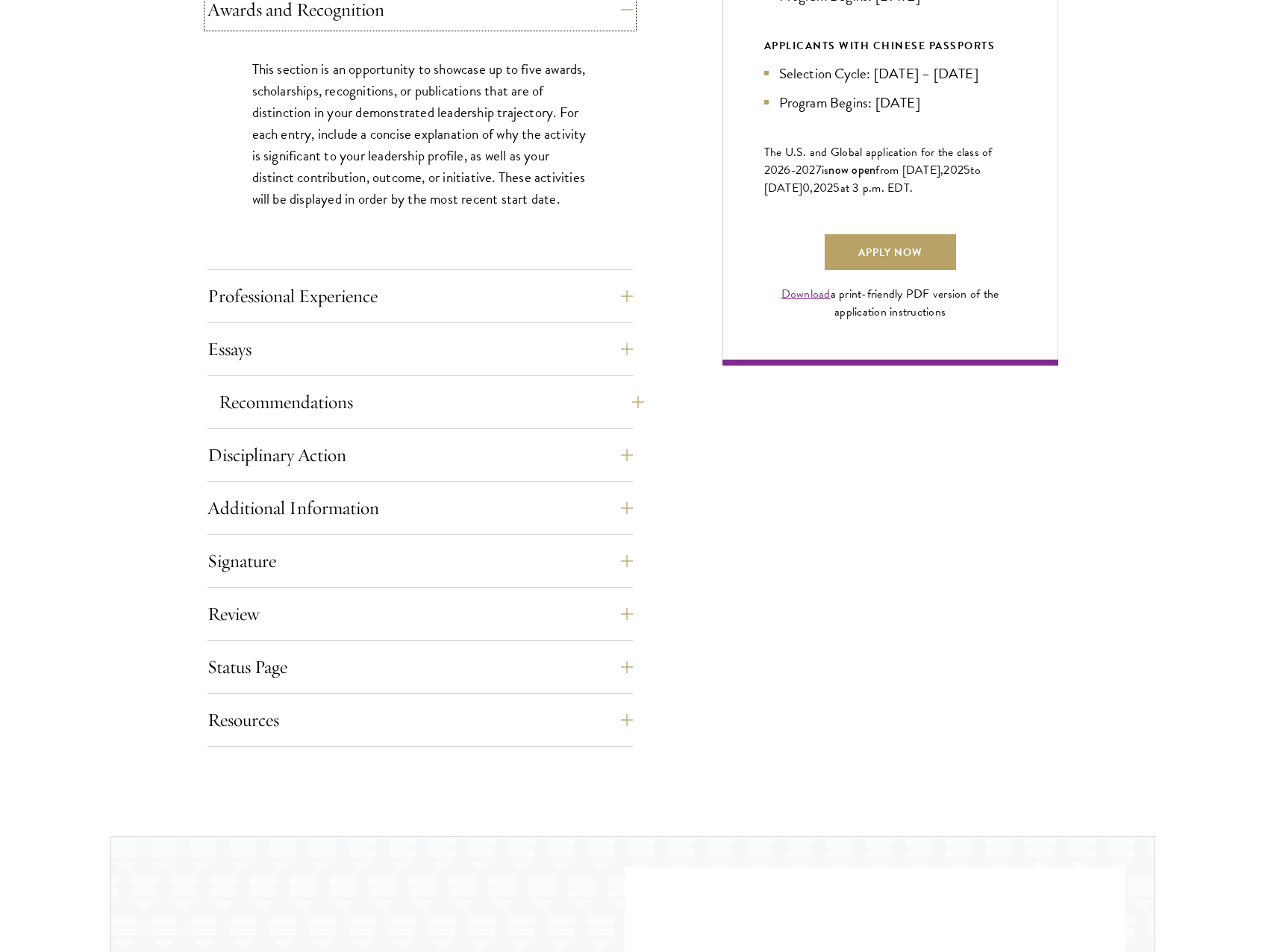
scroll to position [993, 0]
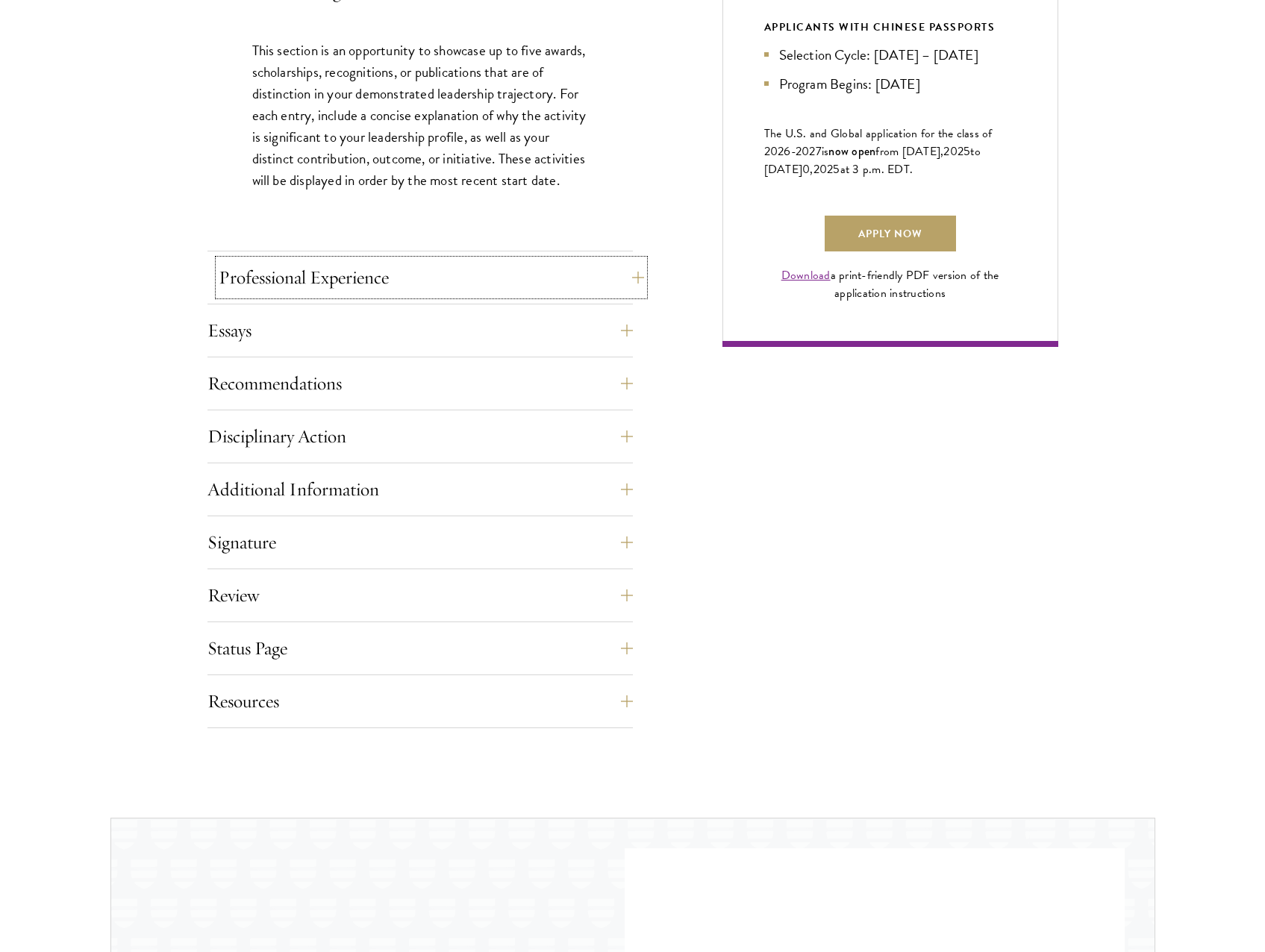
click at [437, 271] on button "Professional Experience" at bounding box center [432, 277] width 425 height 36
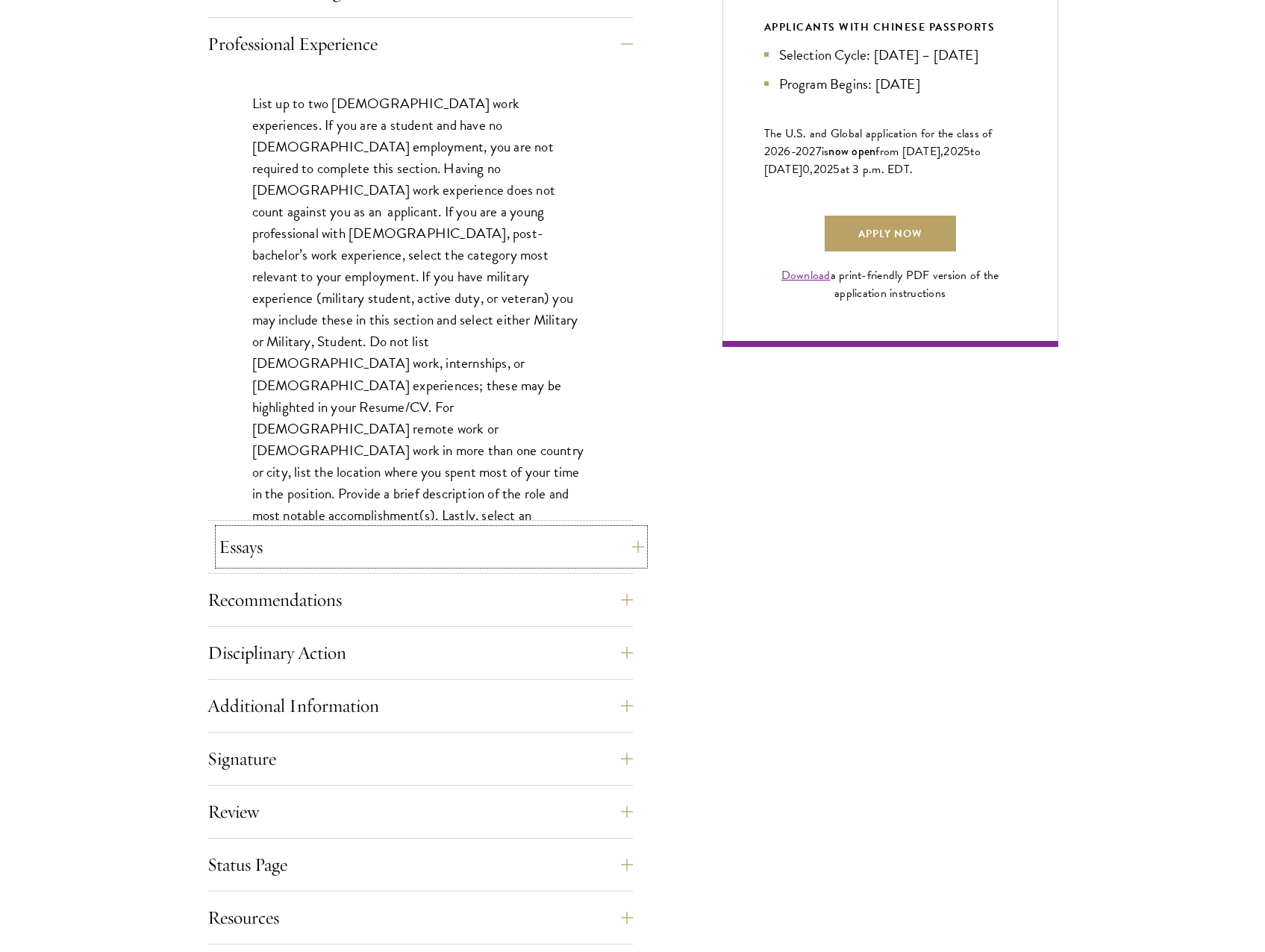
click at [549, 551] on button "Essays" at bounding box center [432, 547] width 425 height 36
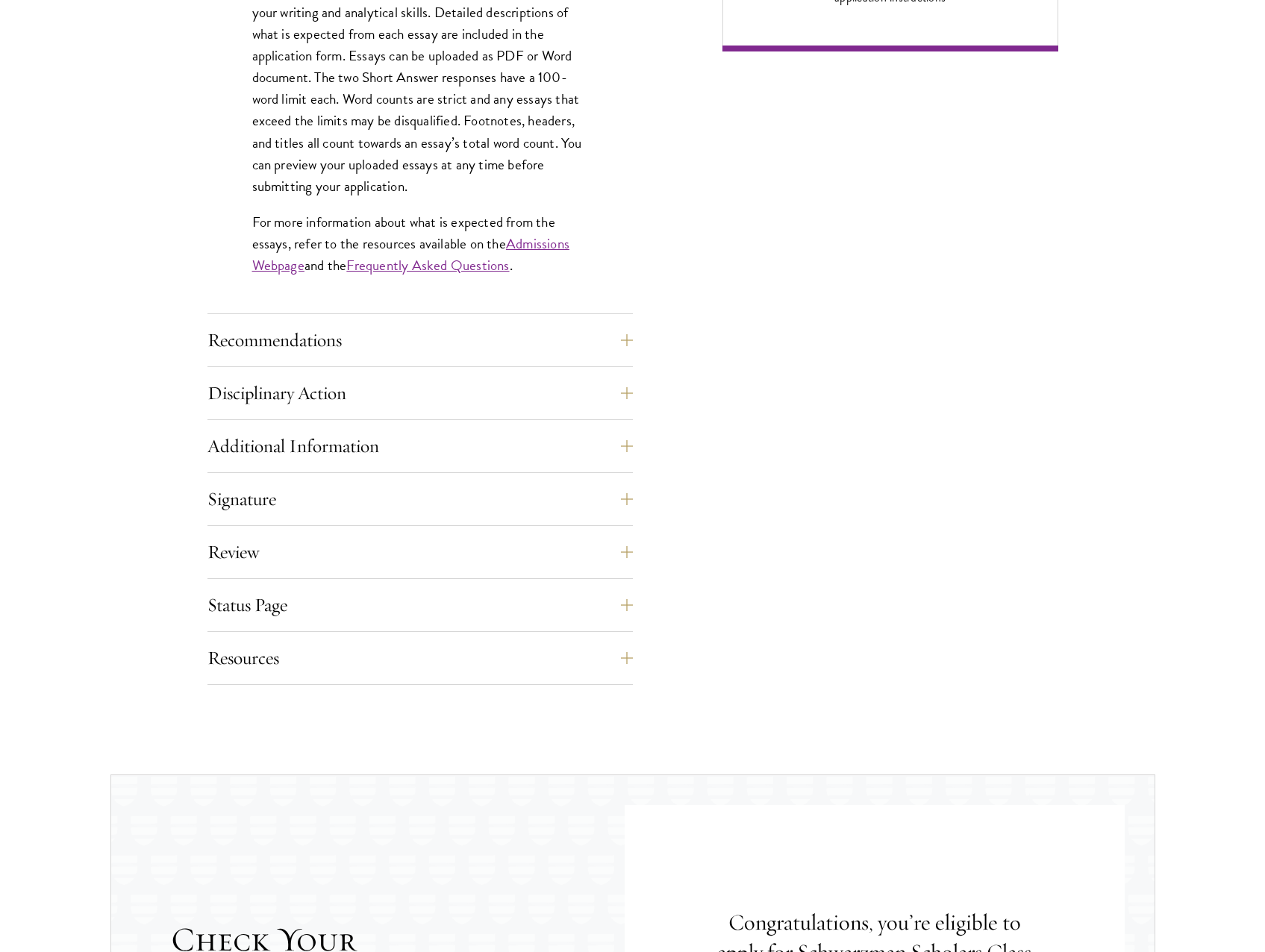
scroll to position [1291, 0]
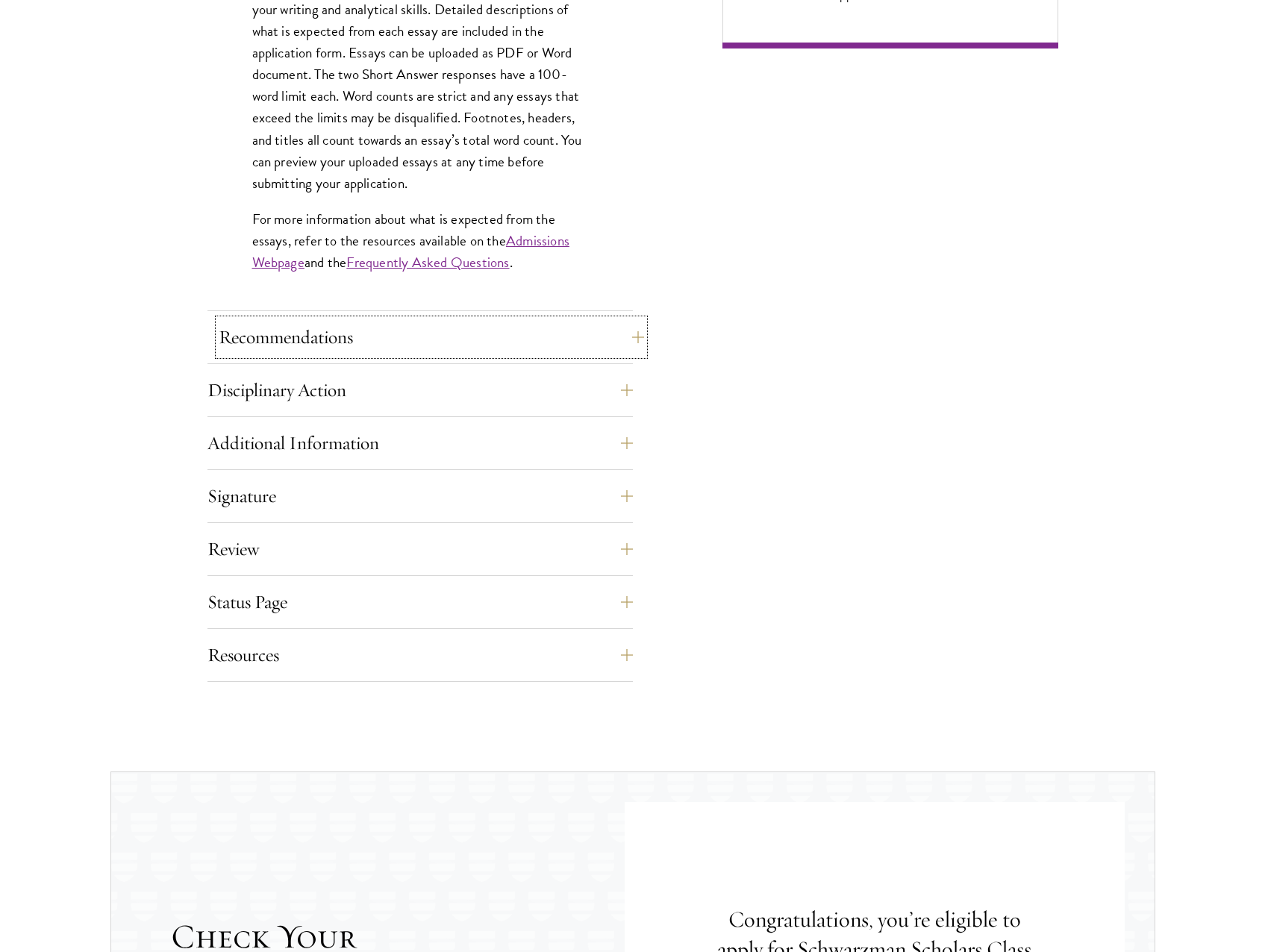
click at [428, 325] on button "Recommendations" at bounding box center [432, 337] width 425 height 36
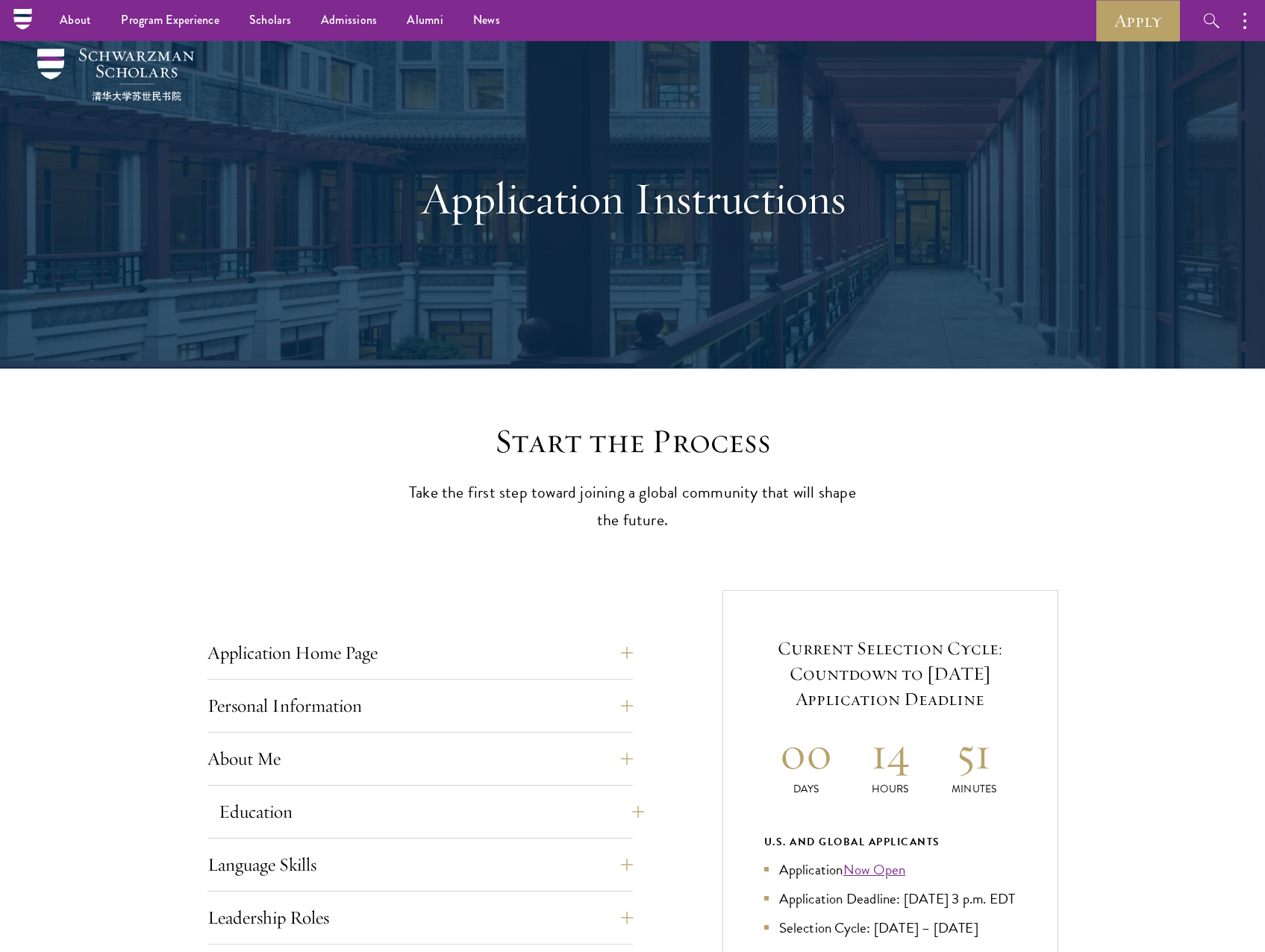
scroll to position [0, 0]
